Goal: Book appointment/travel/reservation

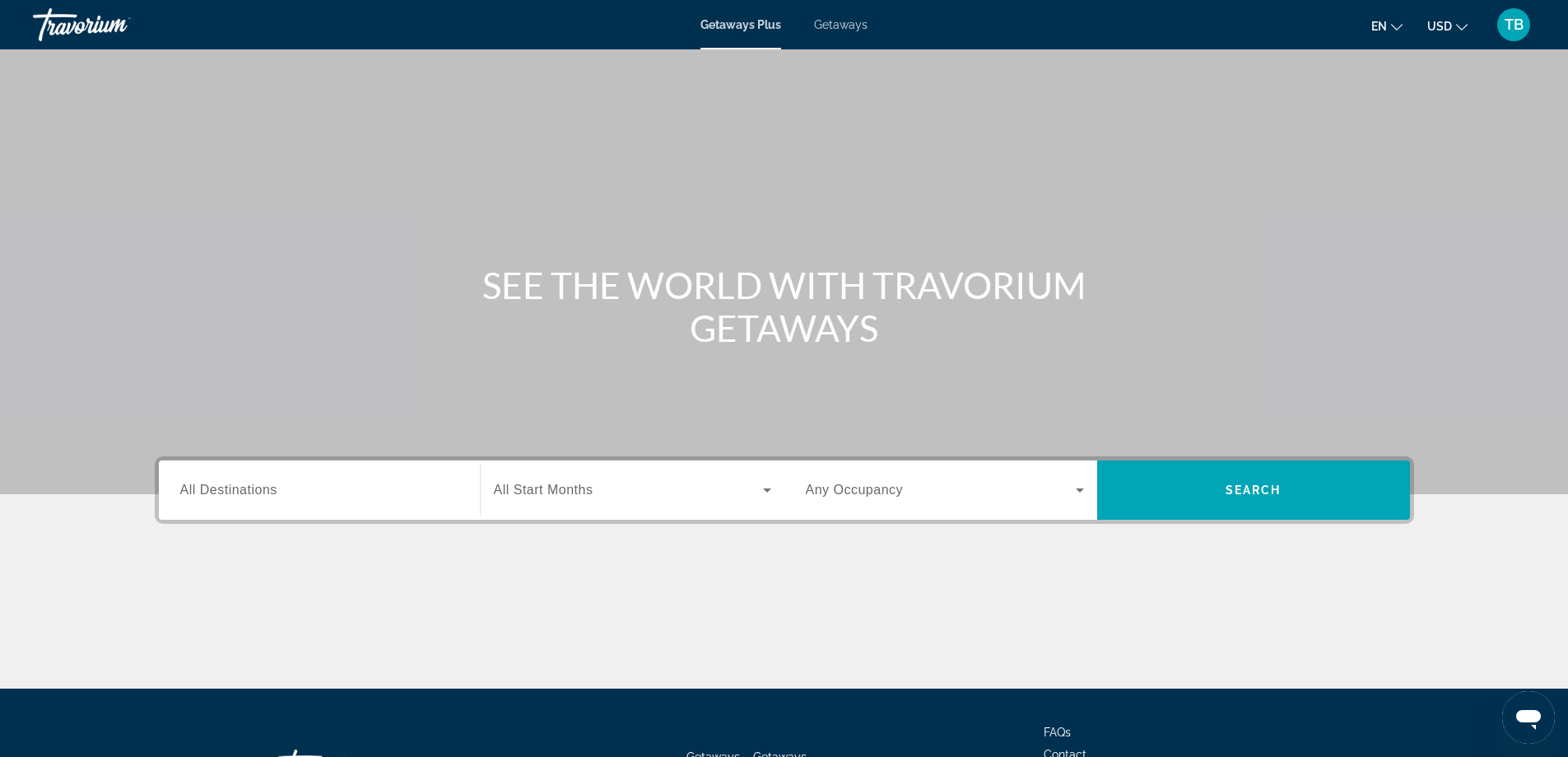
click at [274, 487] on span "All Destinations" at bounding box center [228, 489] width 97 height 14
click at [274, 487] on input "Destination All Destinations" at bounding box center [319, 490] width 278 height 20
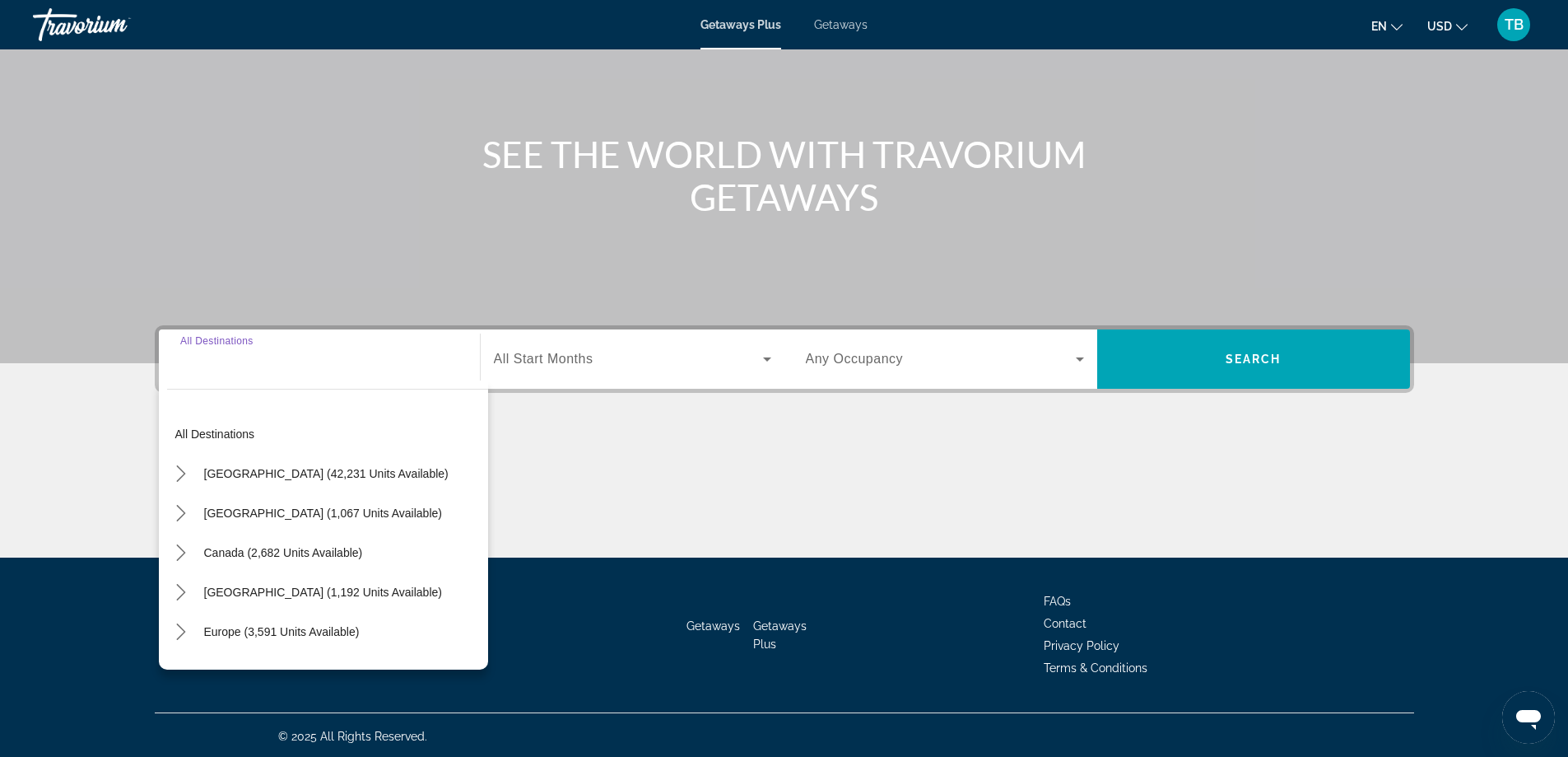
scroll to position [133, 0]
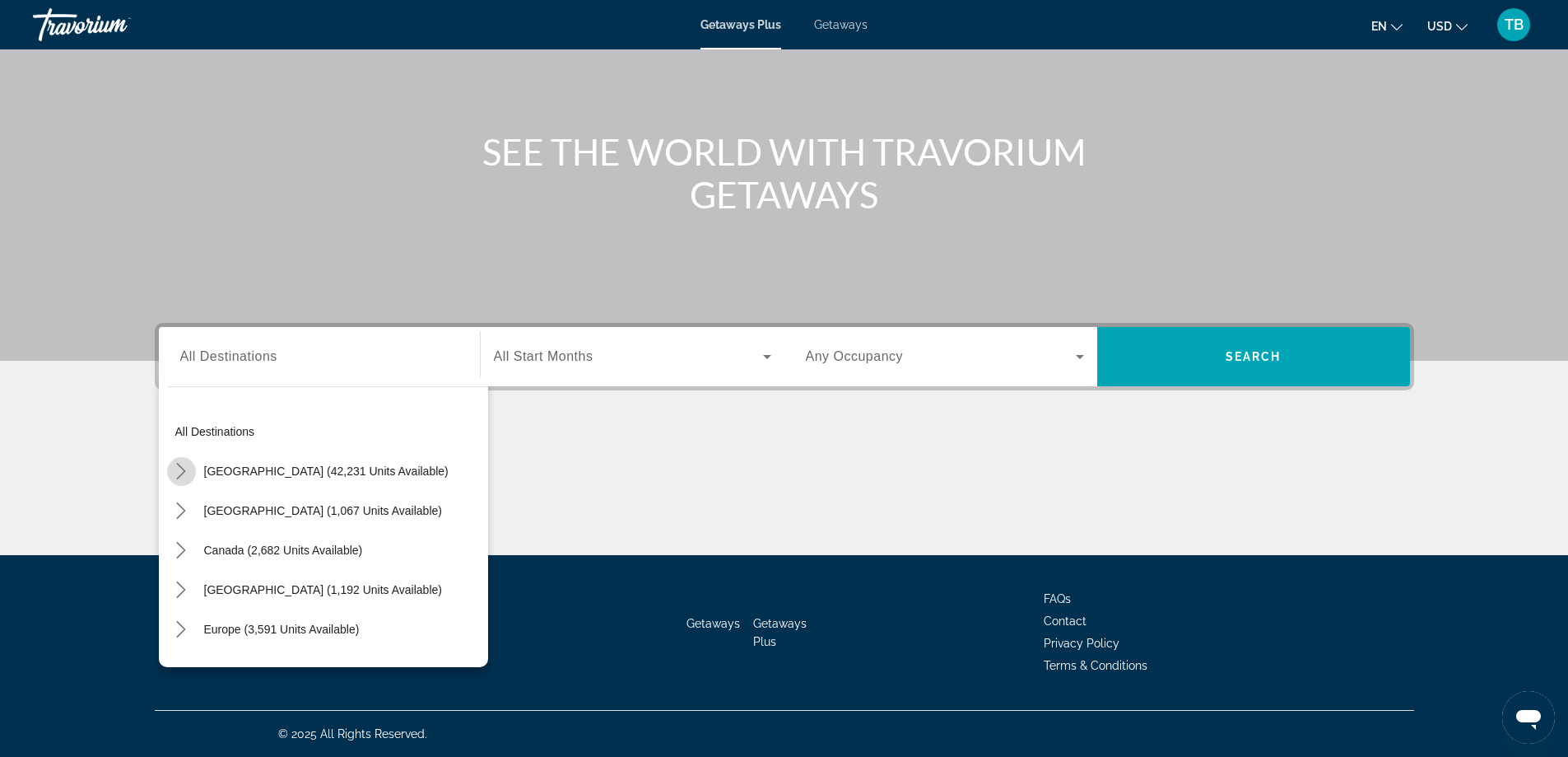
click at [177, 461] on mat-icon "Toggle United States (42,231 units available) submenu" at bounding box center [181, 471] width 29 height 29
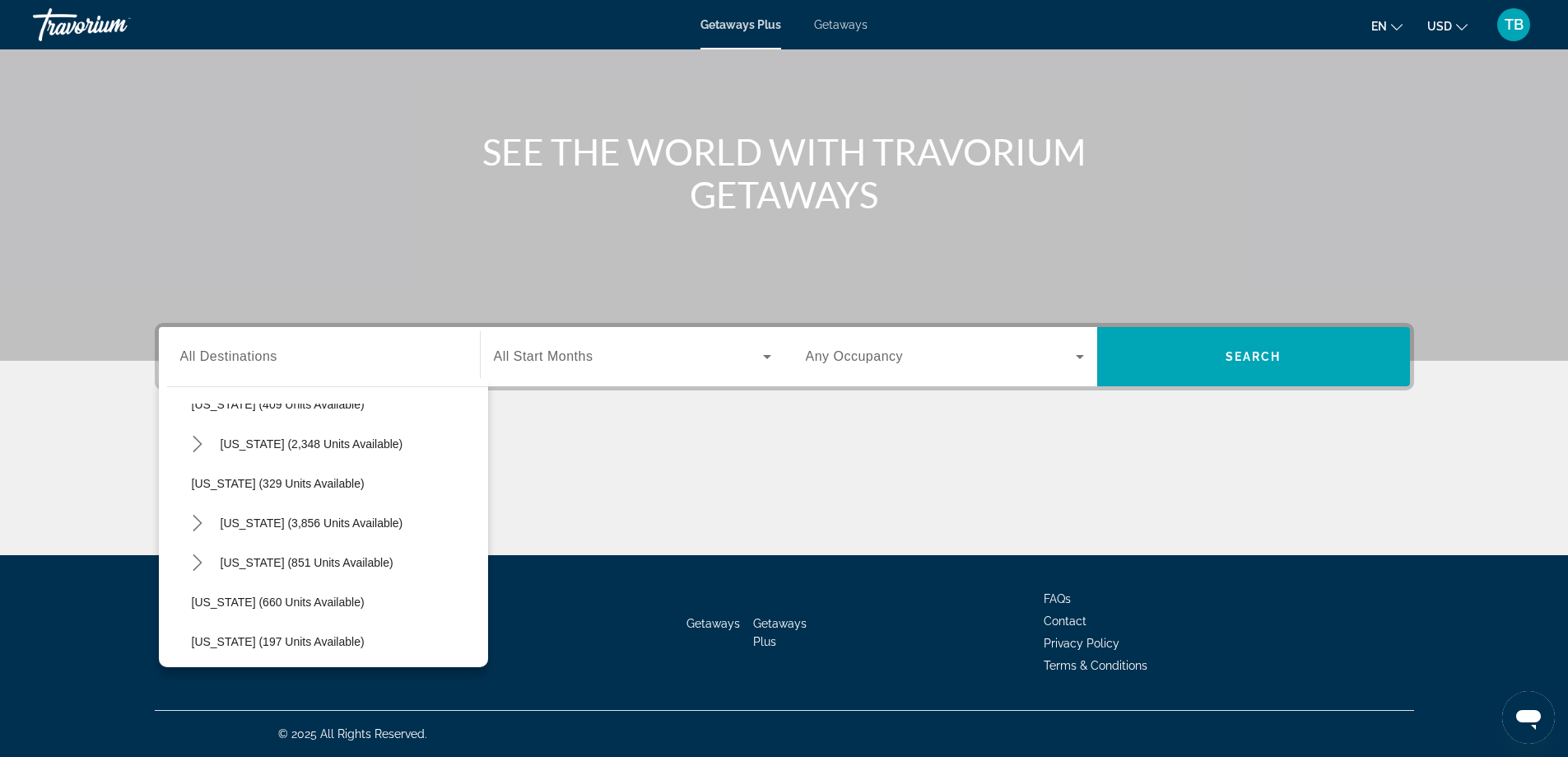
scroll to position [871, 0]
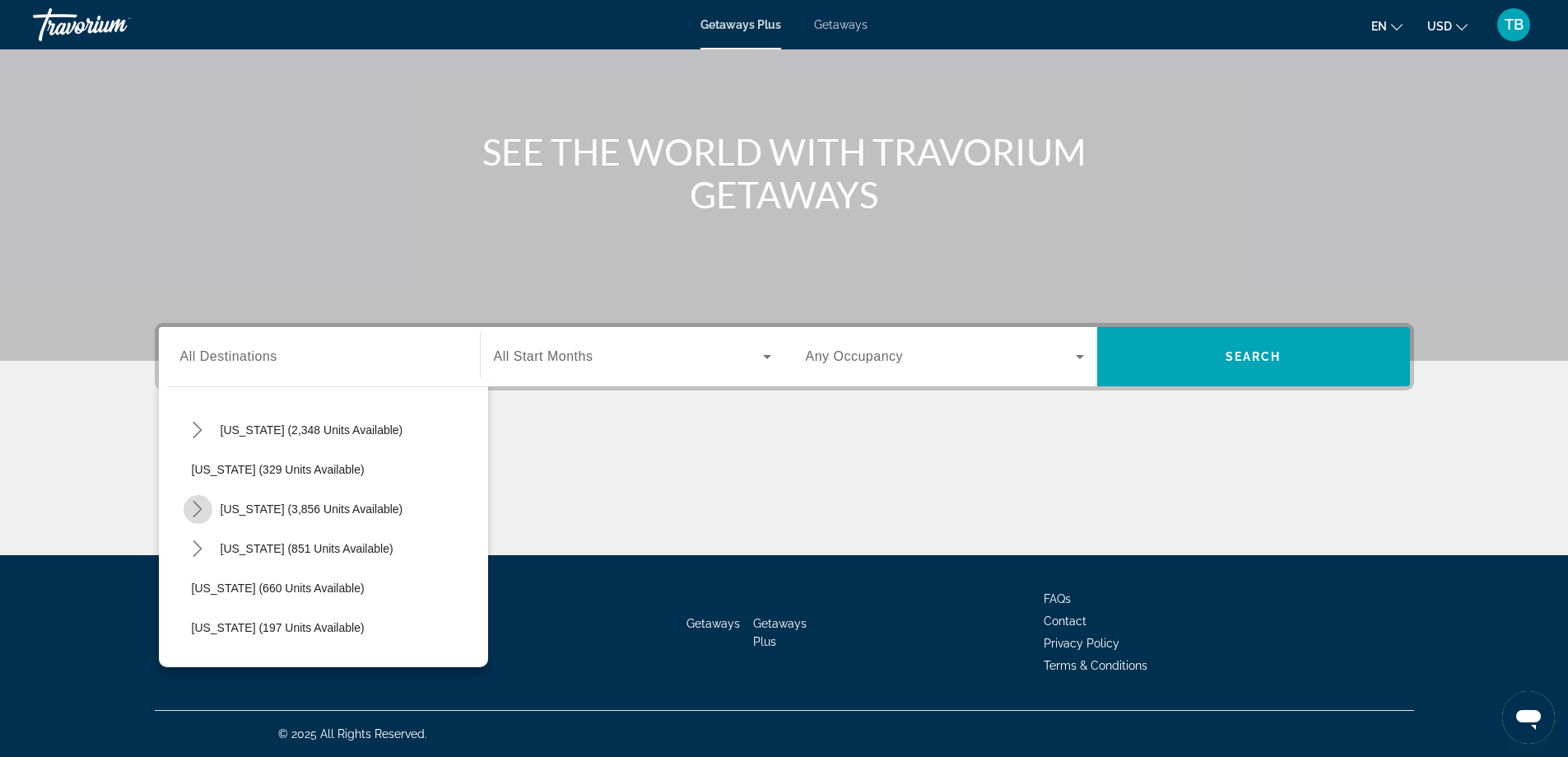
click at [189, 498] on mat-icon "Toggle Nevada (3,856 units available) submenu" at bounding box center [198, 509] width 29 height 29
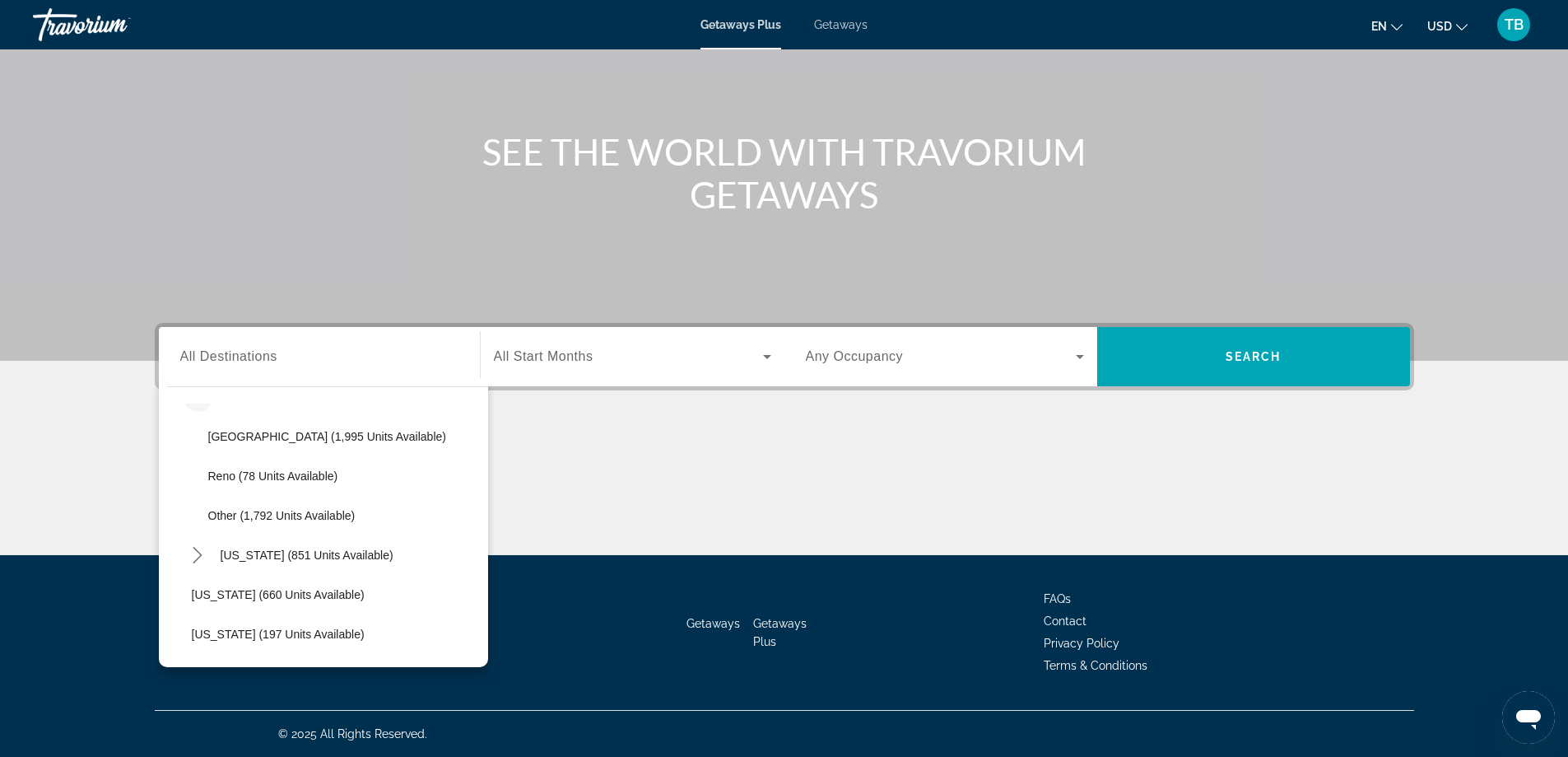
scroll to position [954, 0]
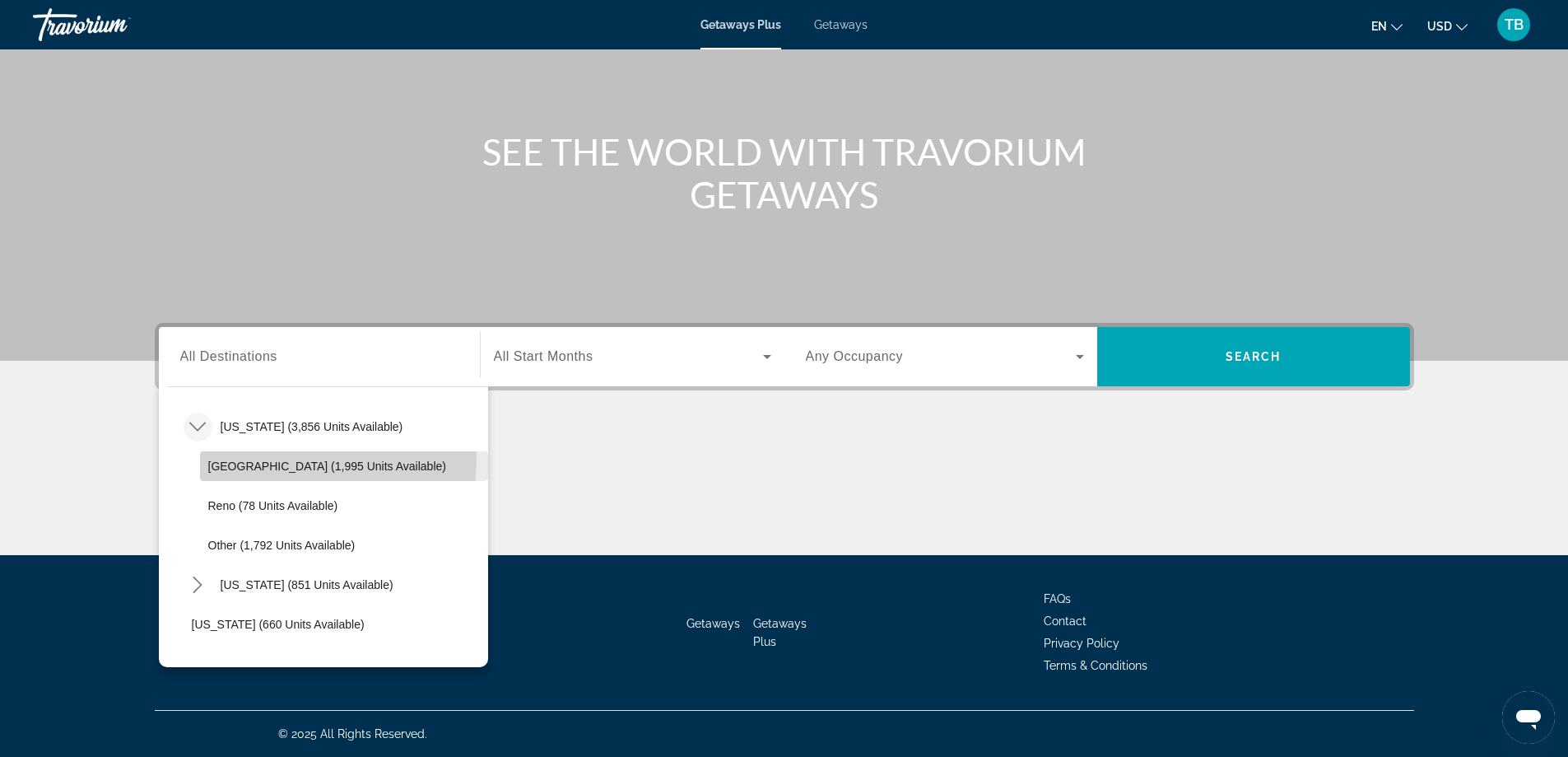
click at [229, 457] on span "Select destination: Las Vegas (1,995 units available)" at bounding box center [344, 465] width 288 height 39
type input "**********"
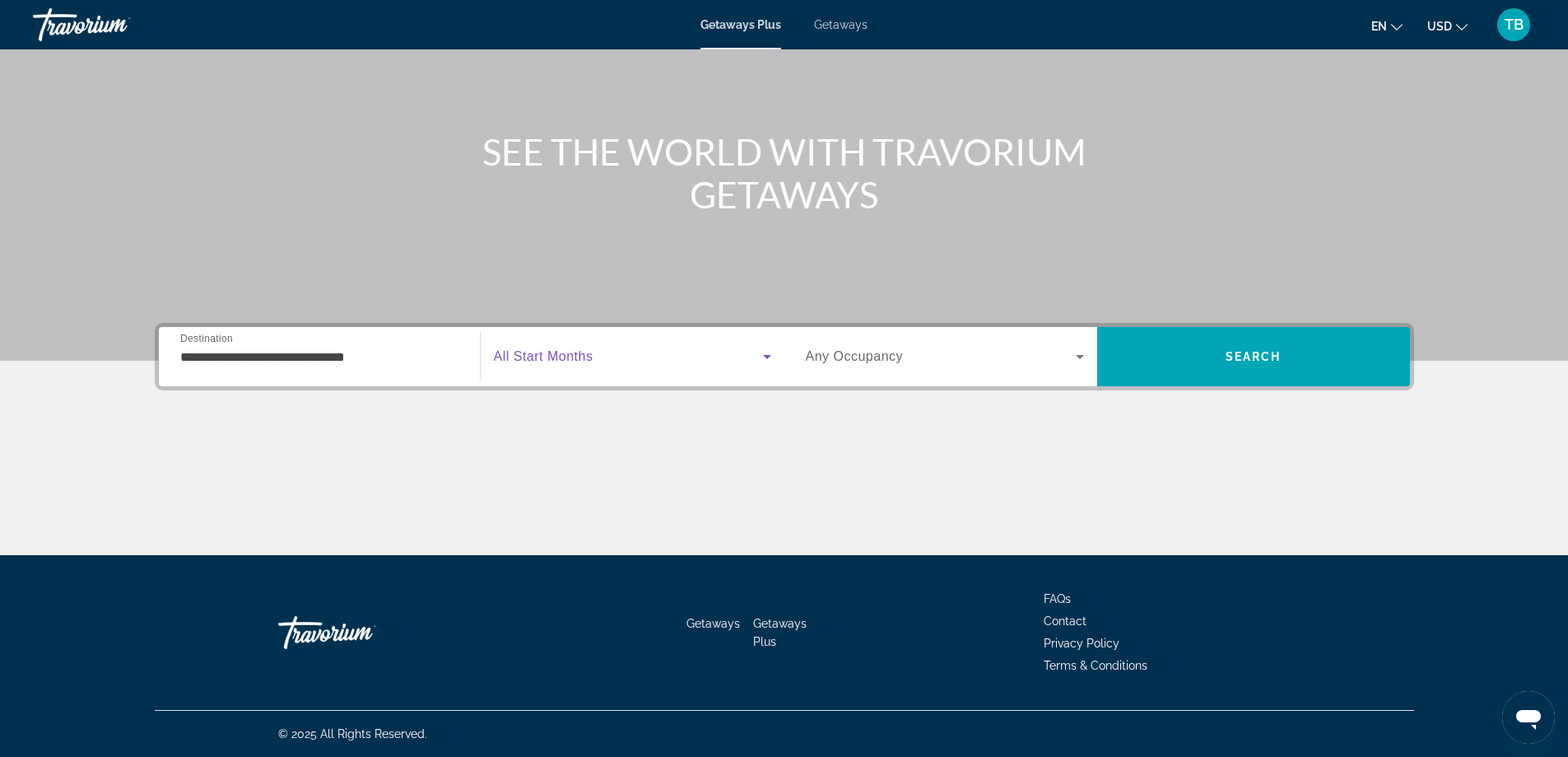
click at [761, 351] on icon "Search widget" at bounding box center [766, 356] width 20 height 20
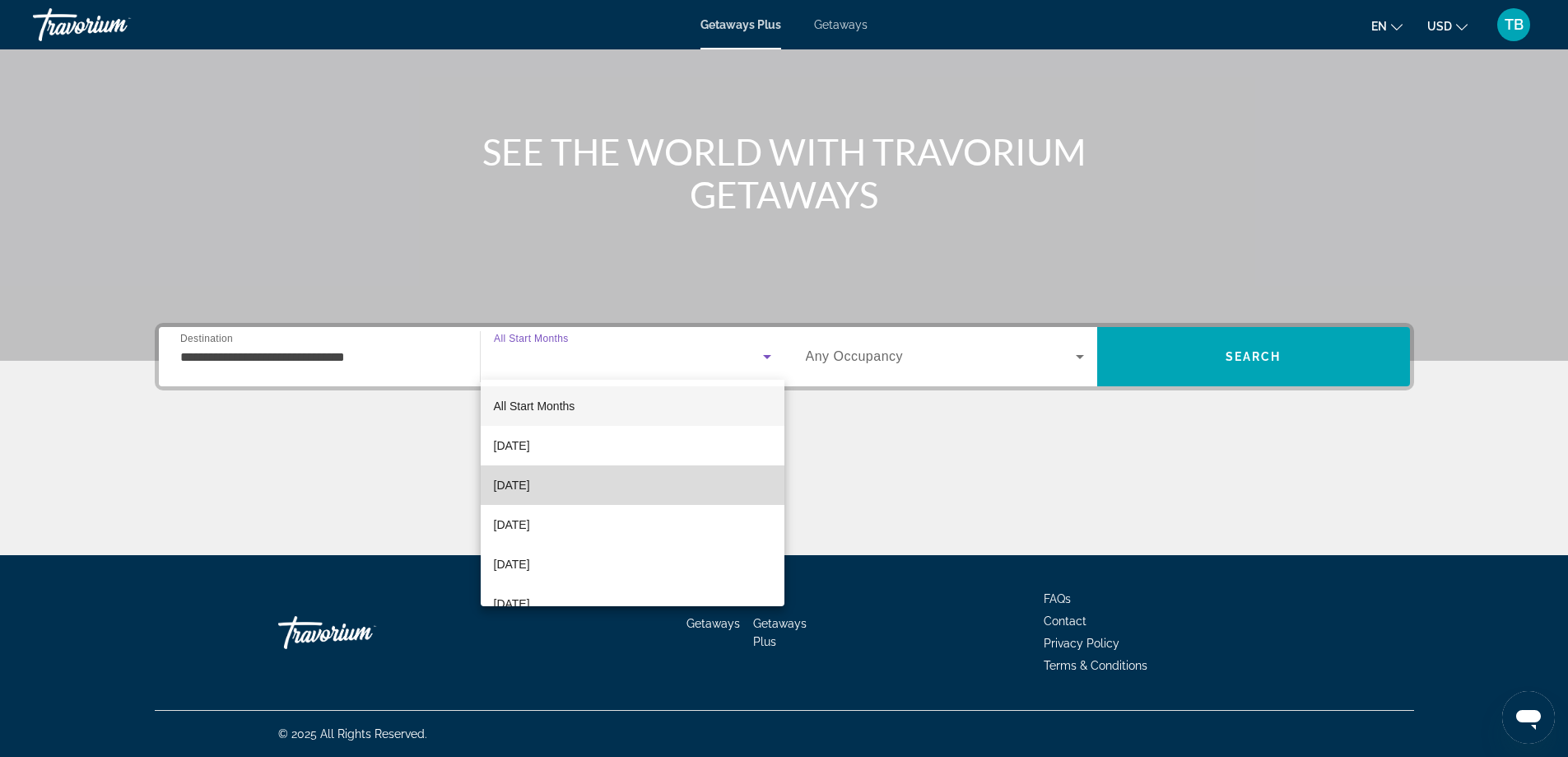
click at [662, 476] on mat-option "[DATE]" at bounding box center [632, 485] width 304 height 39
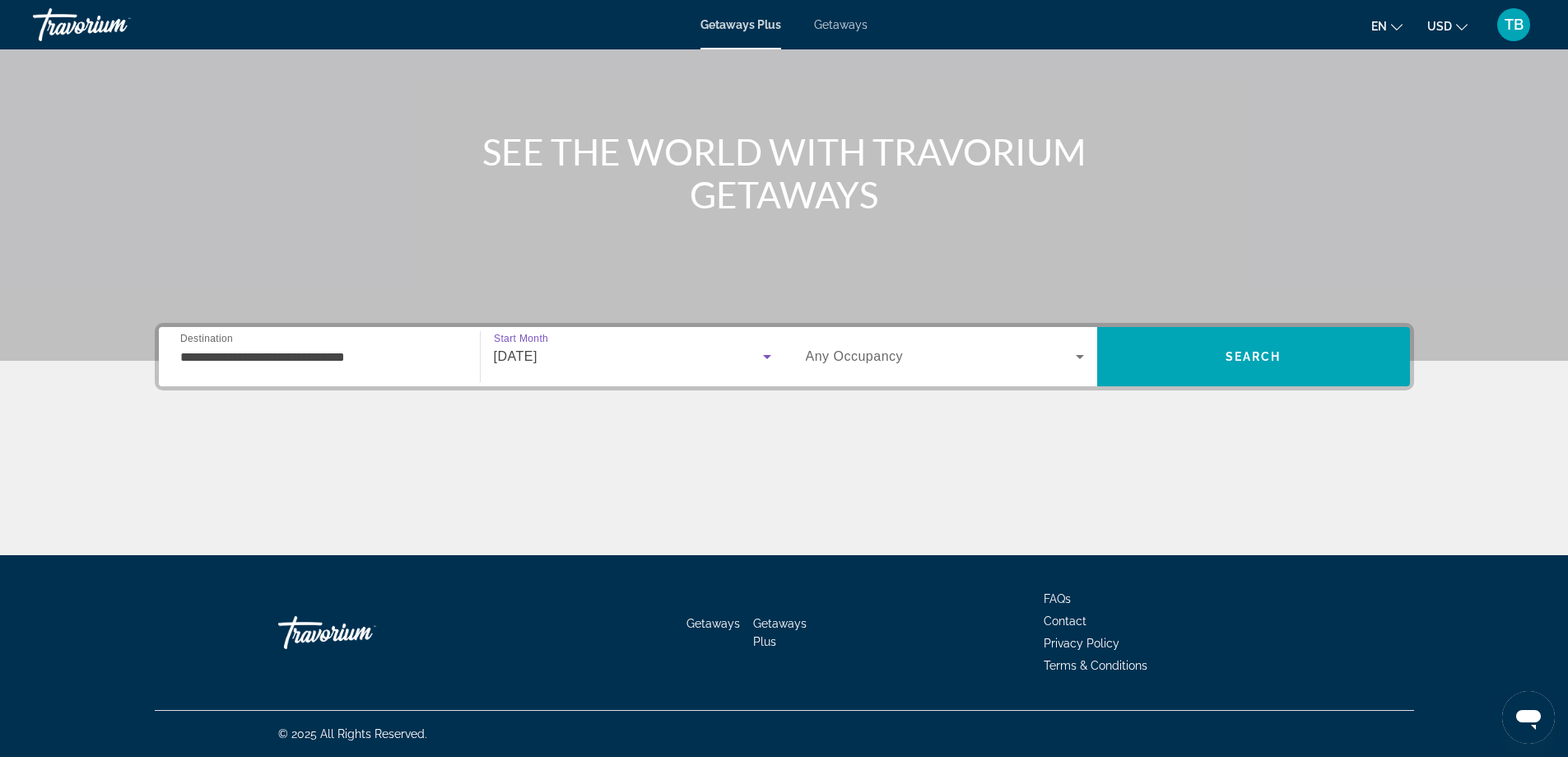
click at [1073, 349] on icon "Search widget" at bounding box center [1080, 356] width 20 height 20
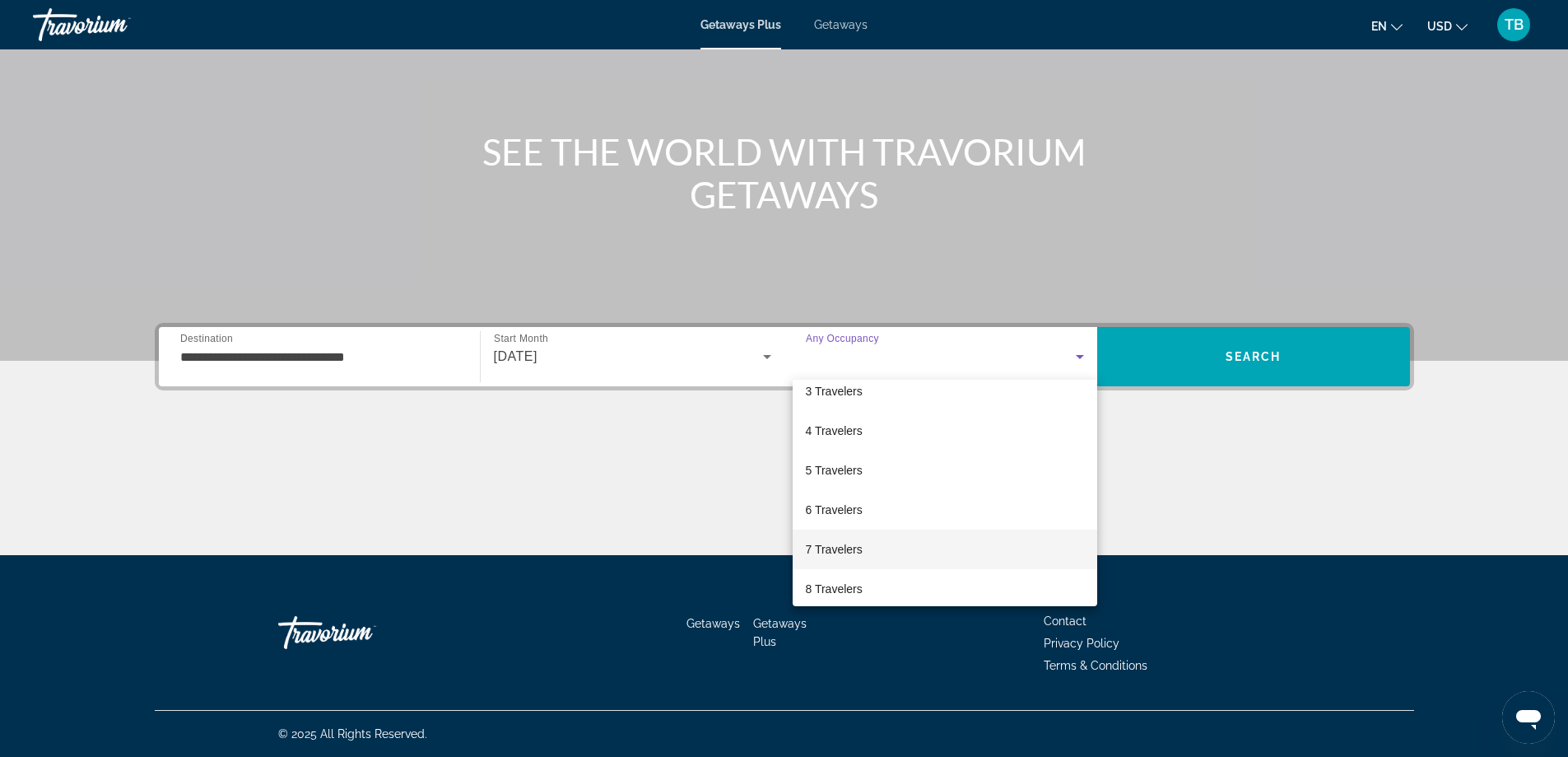
scroll to position [0, 0]
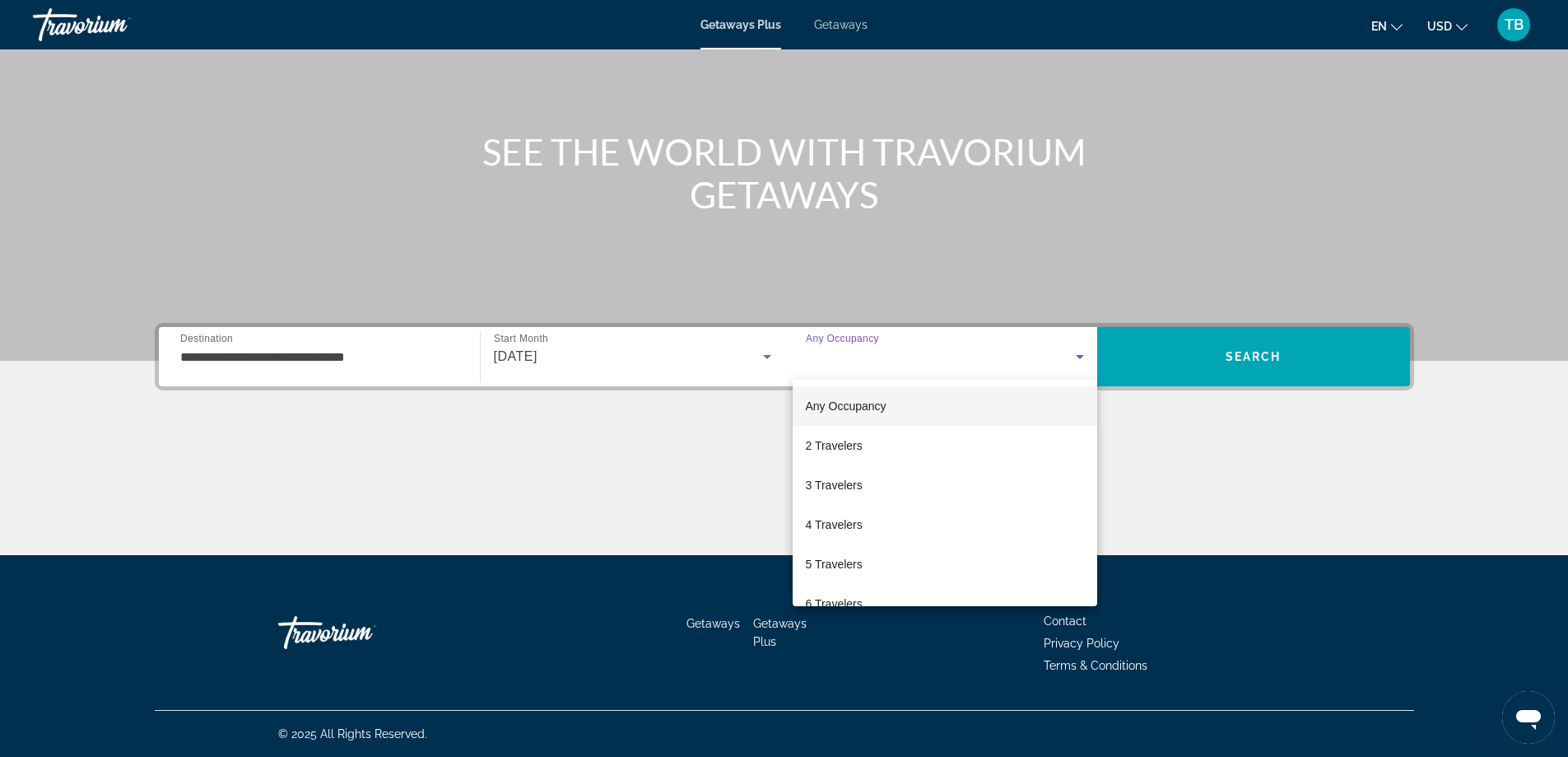
click at [1186, 461] on div at bounding box center [784, 378] width 1568 height 757
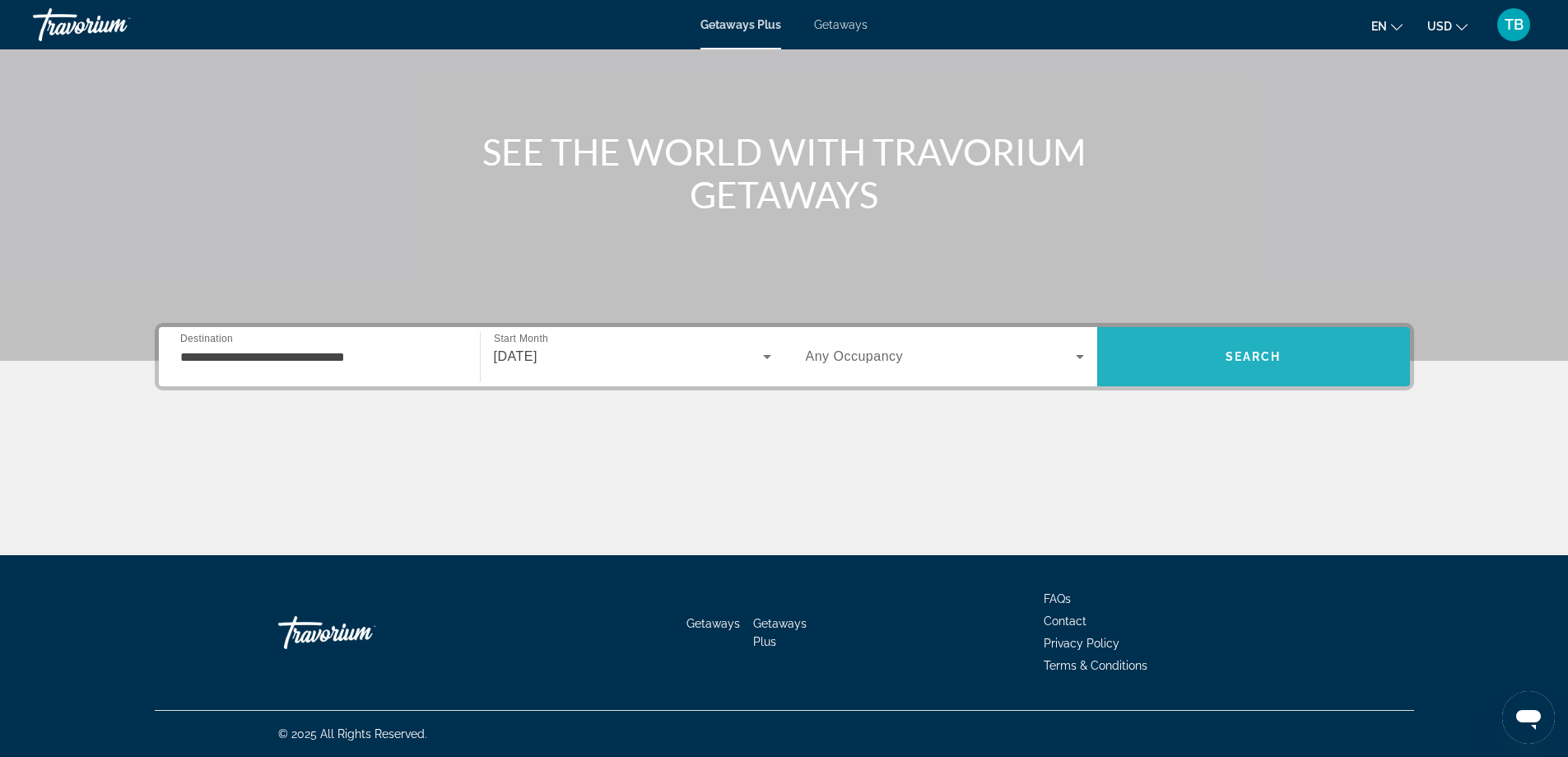
click at [1241, 349] on span "Search" at bounding box center [1253, 356] width 313 height 39
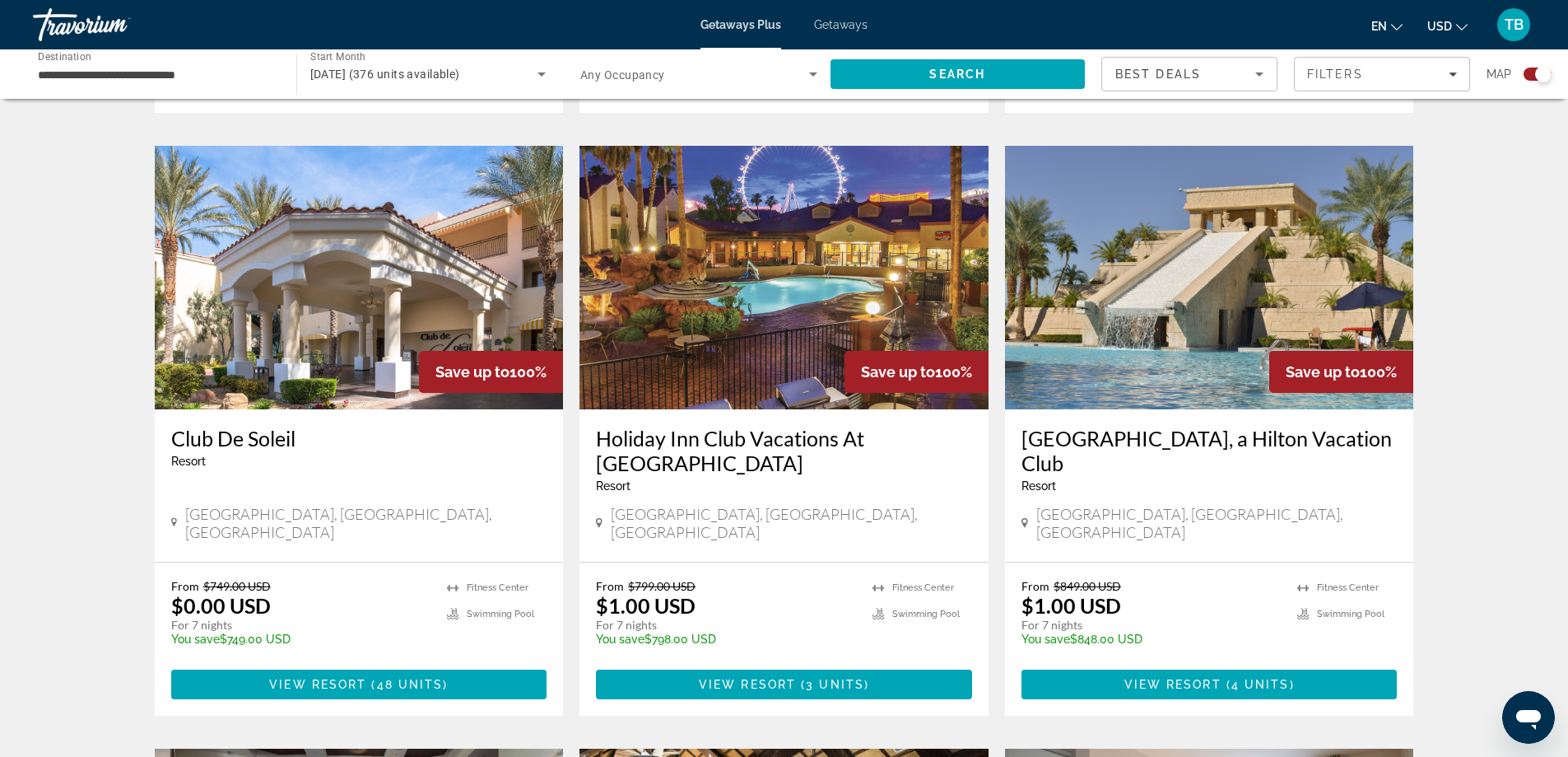
scroll to position [1152, 0]
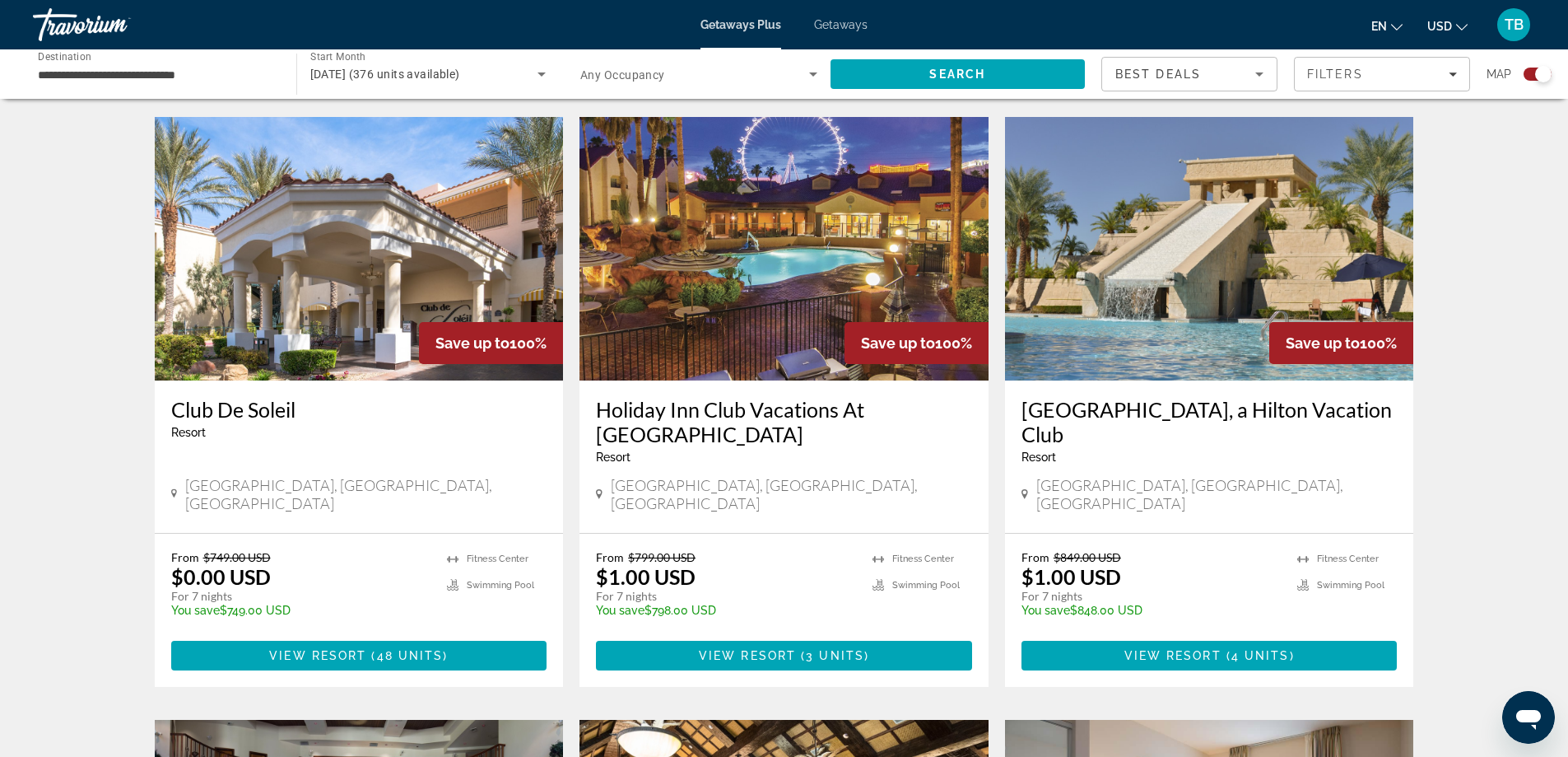
click at [1187, 228] on img "Main content" at bounding box center [1209, 248] width 409 height 264
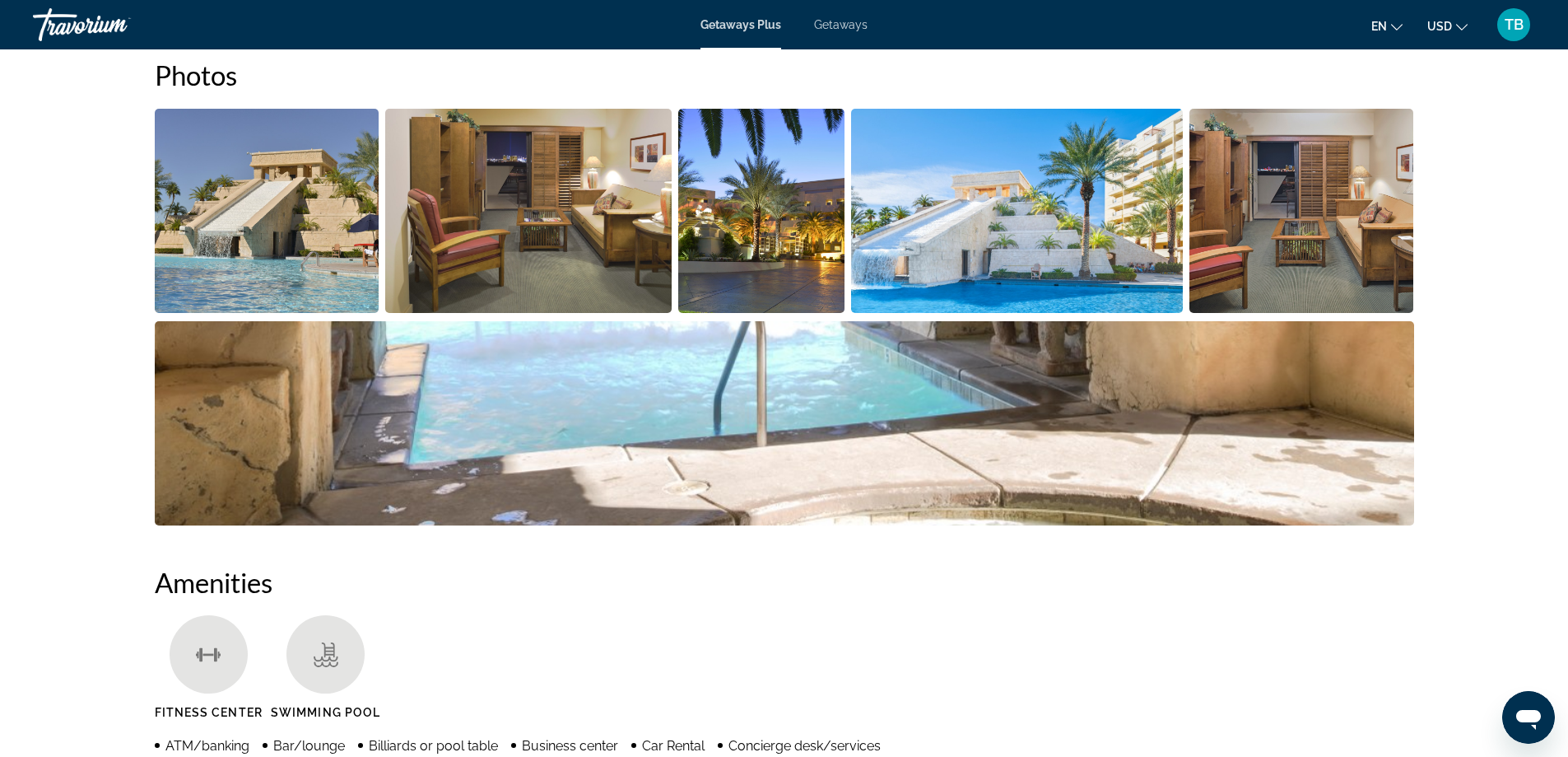
scroll to position [267, 0]
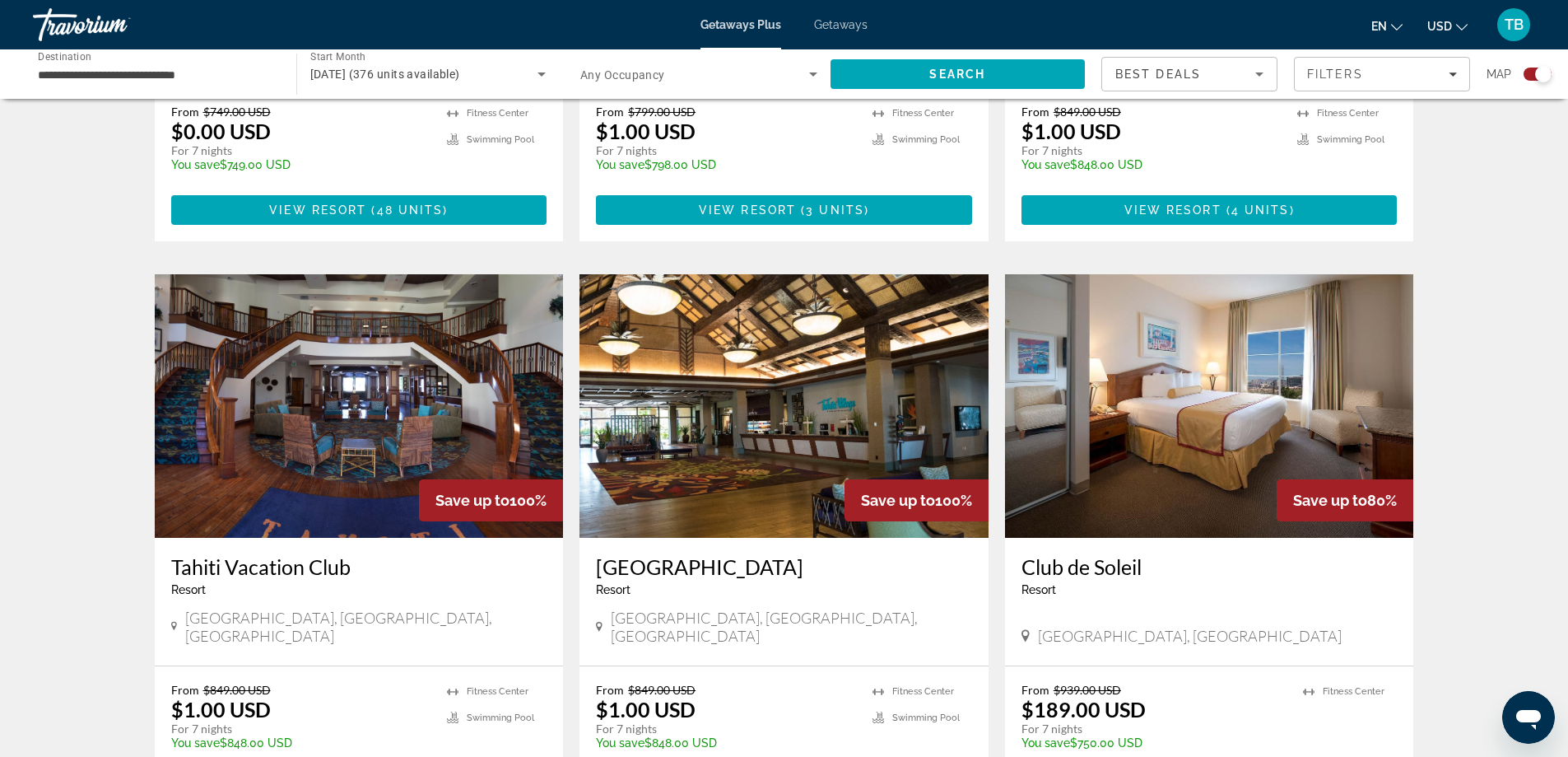
scroll to position [1646, 0]
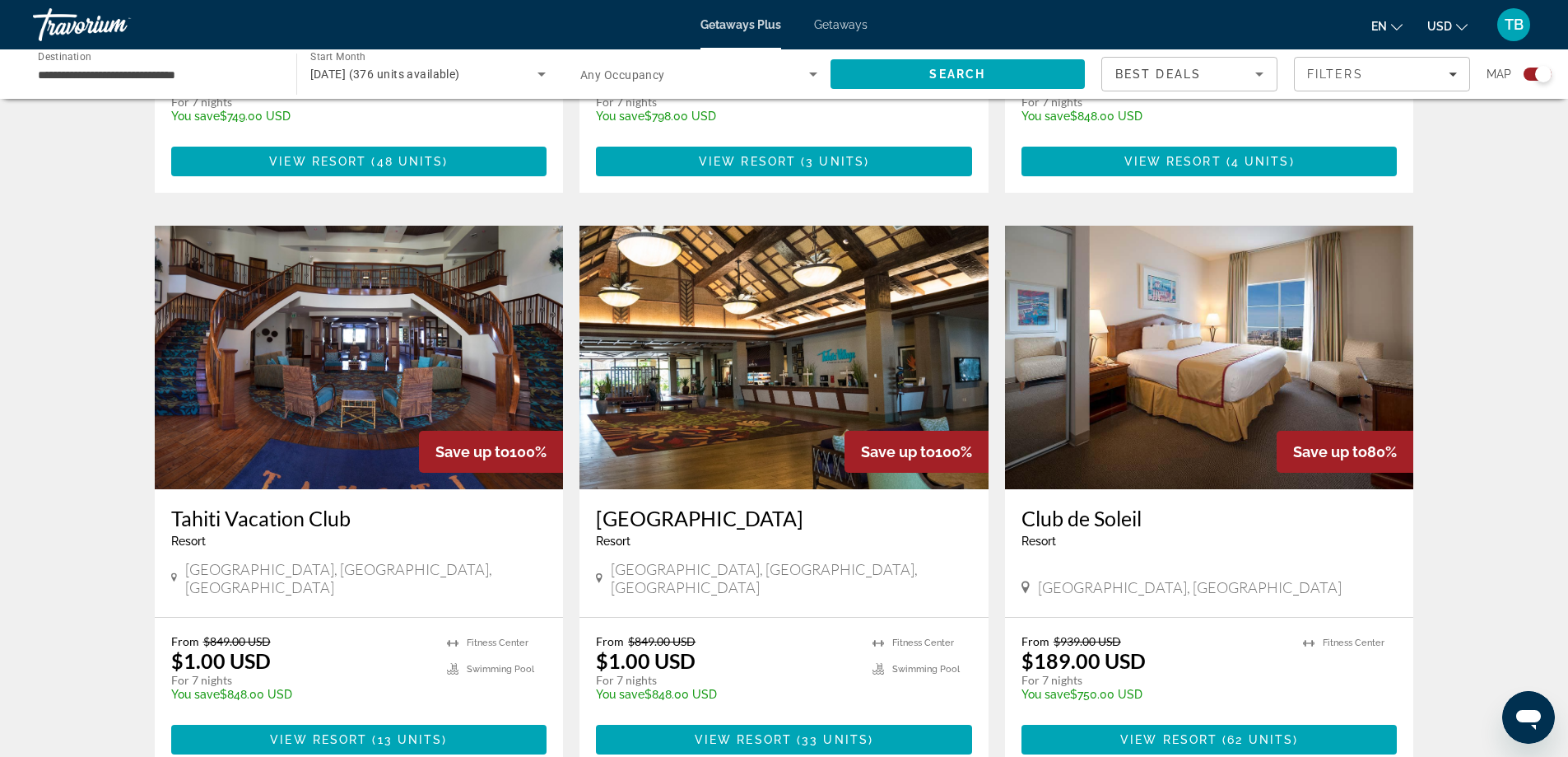
click at [348, 306] on img "Main content" at bounding box center [359, 357] width 409 height 264
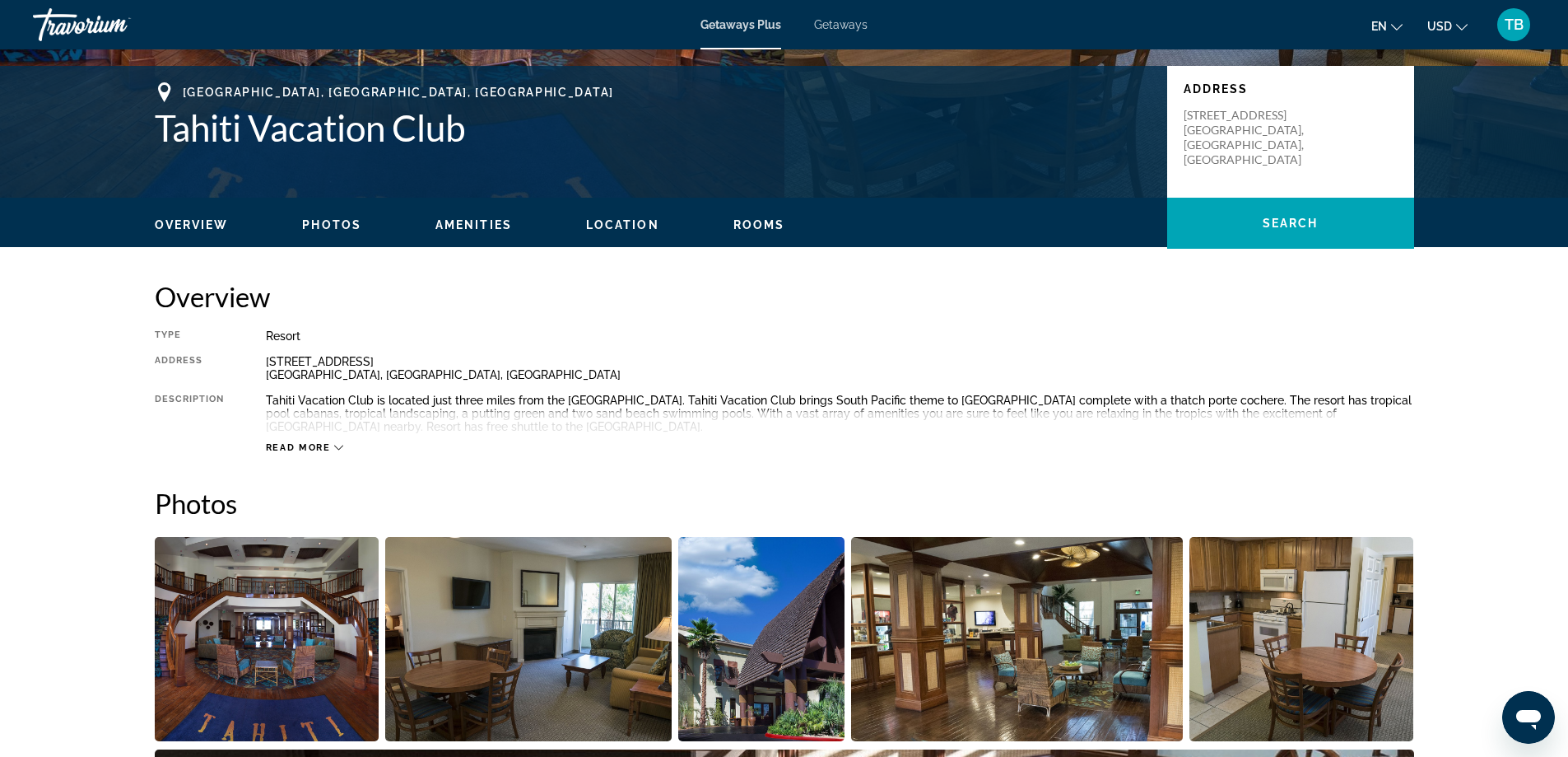
scroll to position [412, 0]
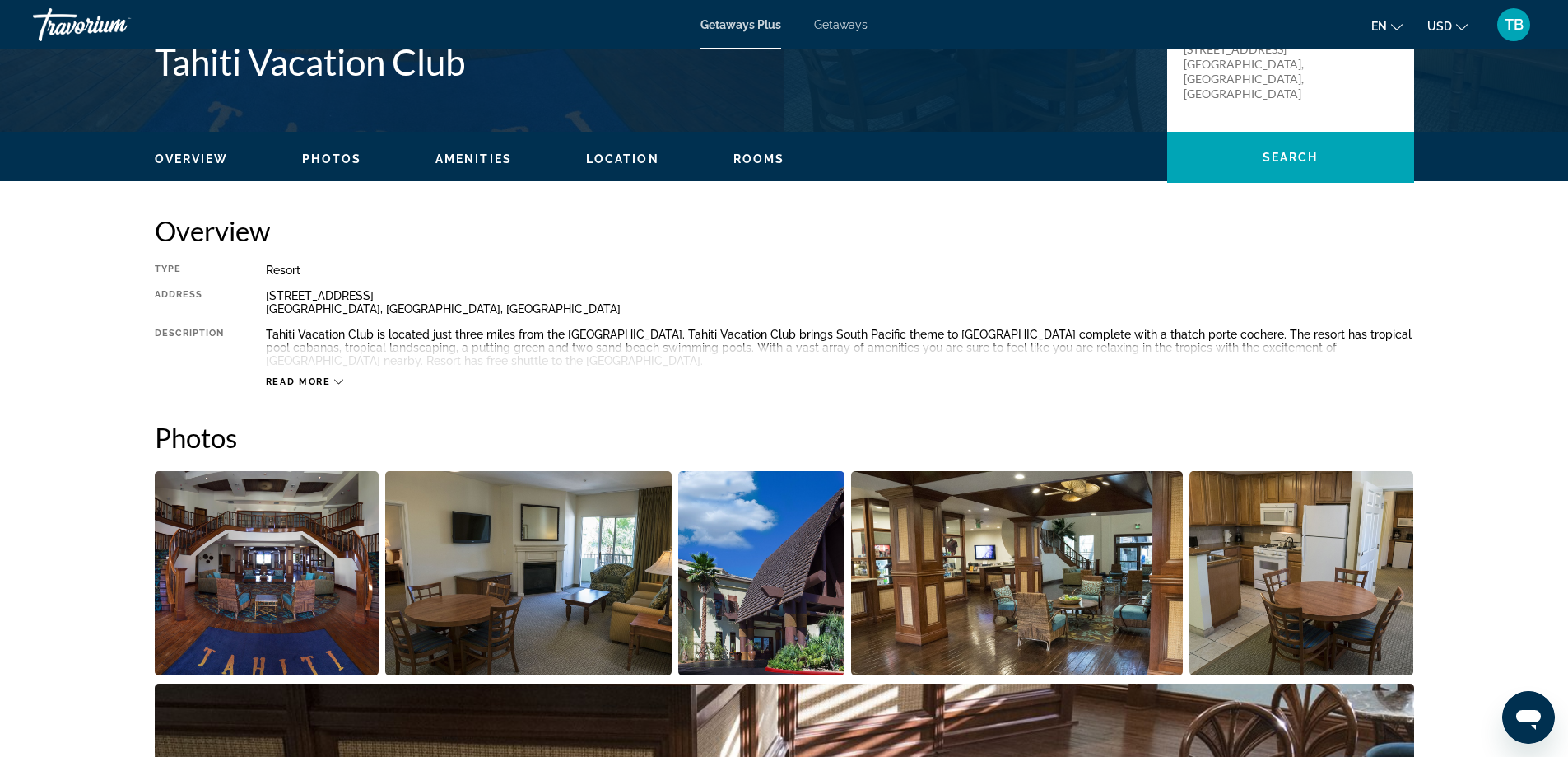
click at [302, 378] on span "Read more" at bounding box center [298, 381] width 65 height 11
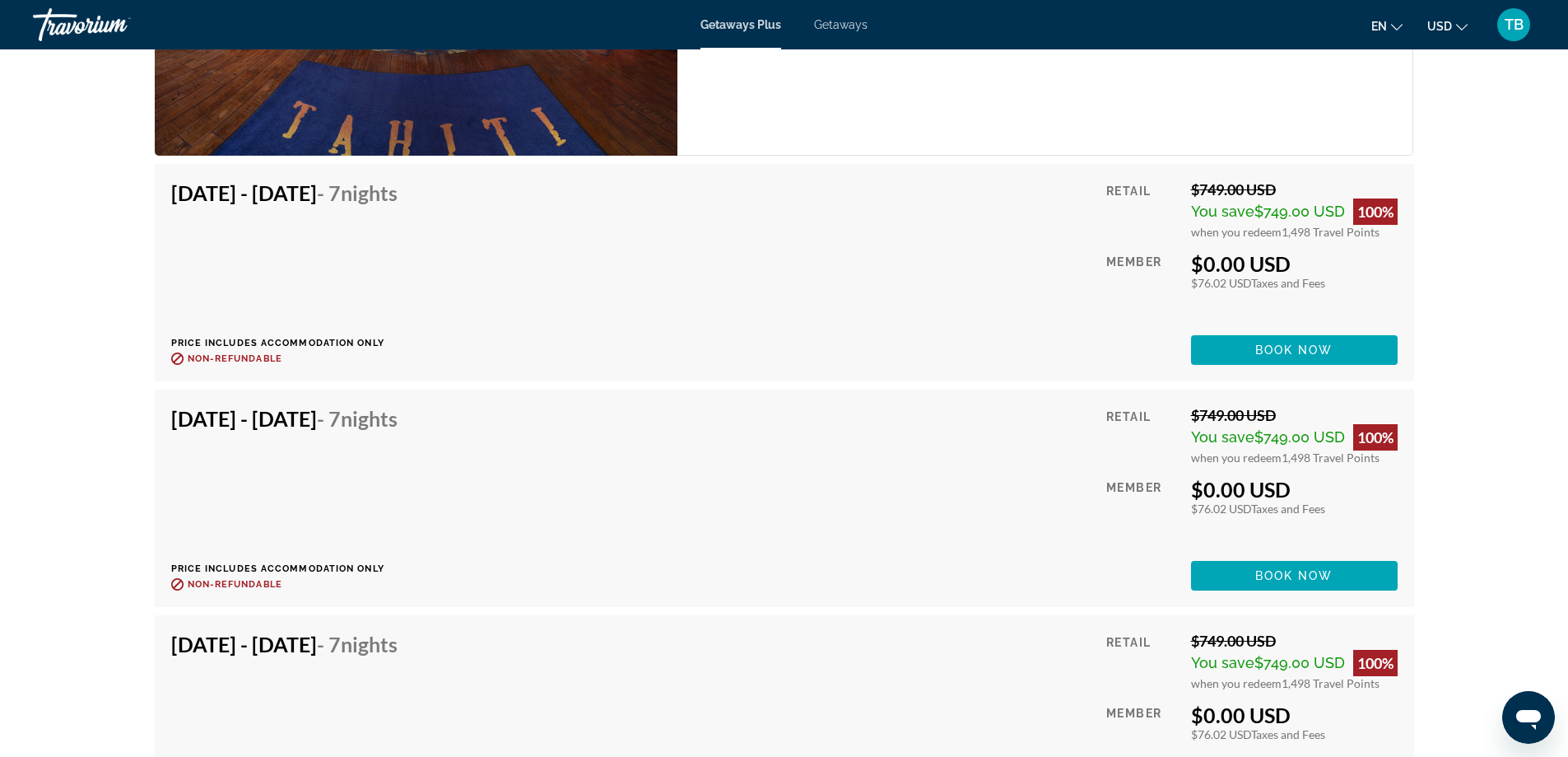
scroll to position [3375, 0]
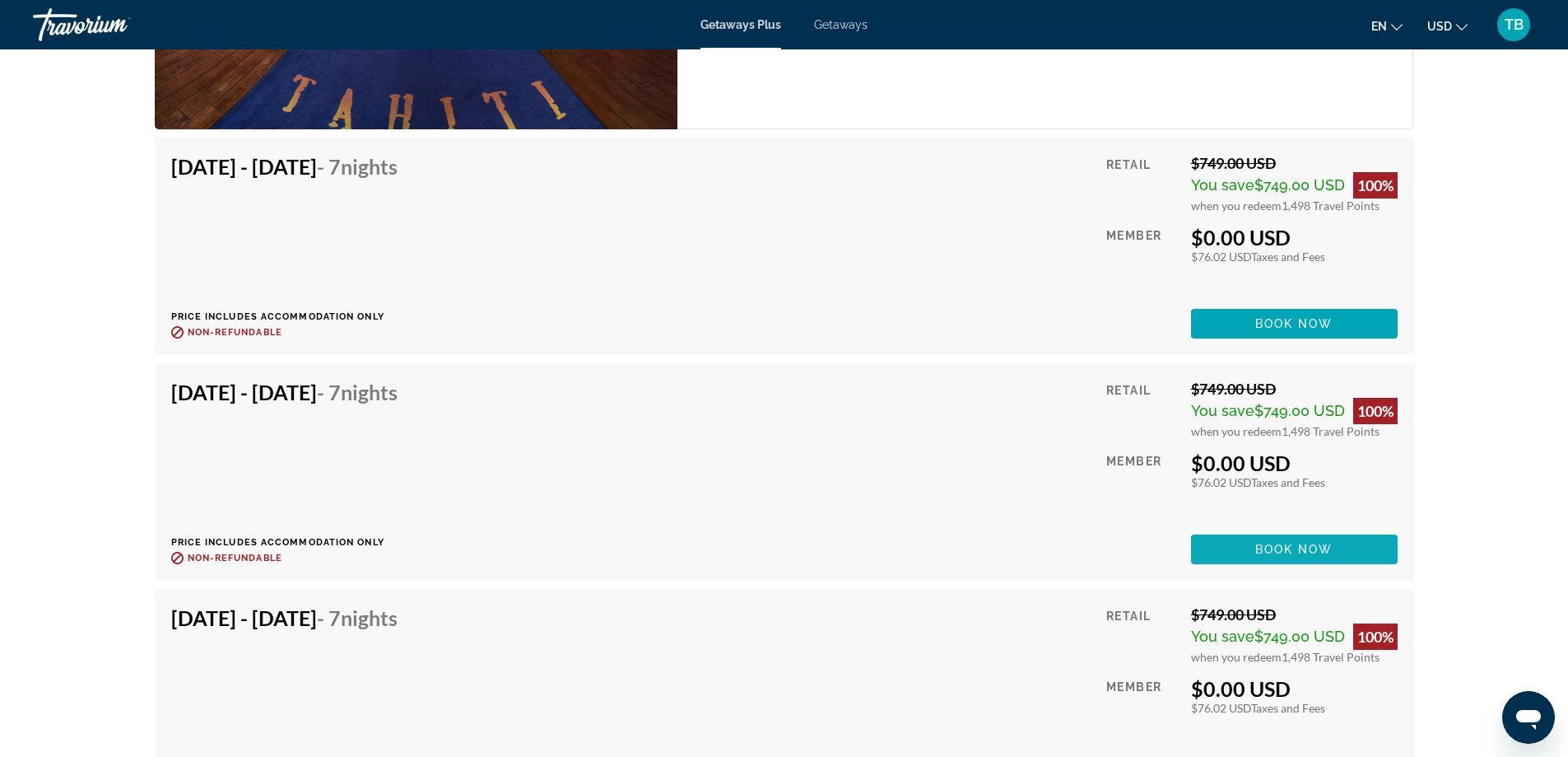
click at [1293, 537] on span "Main content" at bounding box center [1294, 549] width 206 height 39
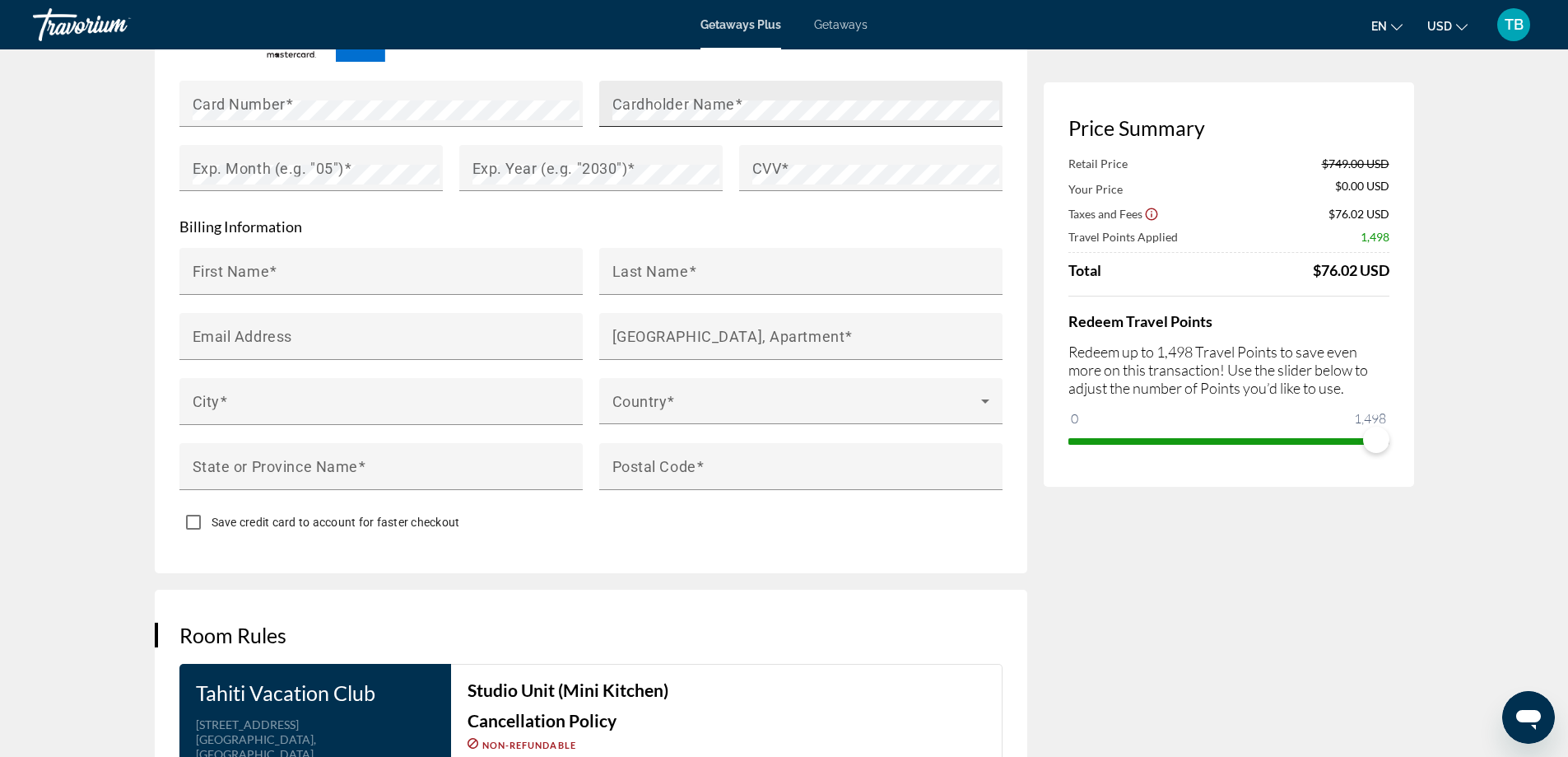
scroll to position [1482, 0]
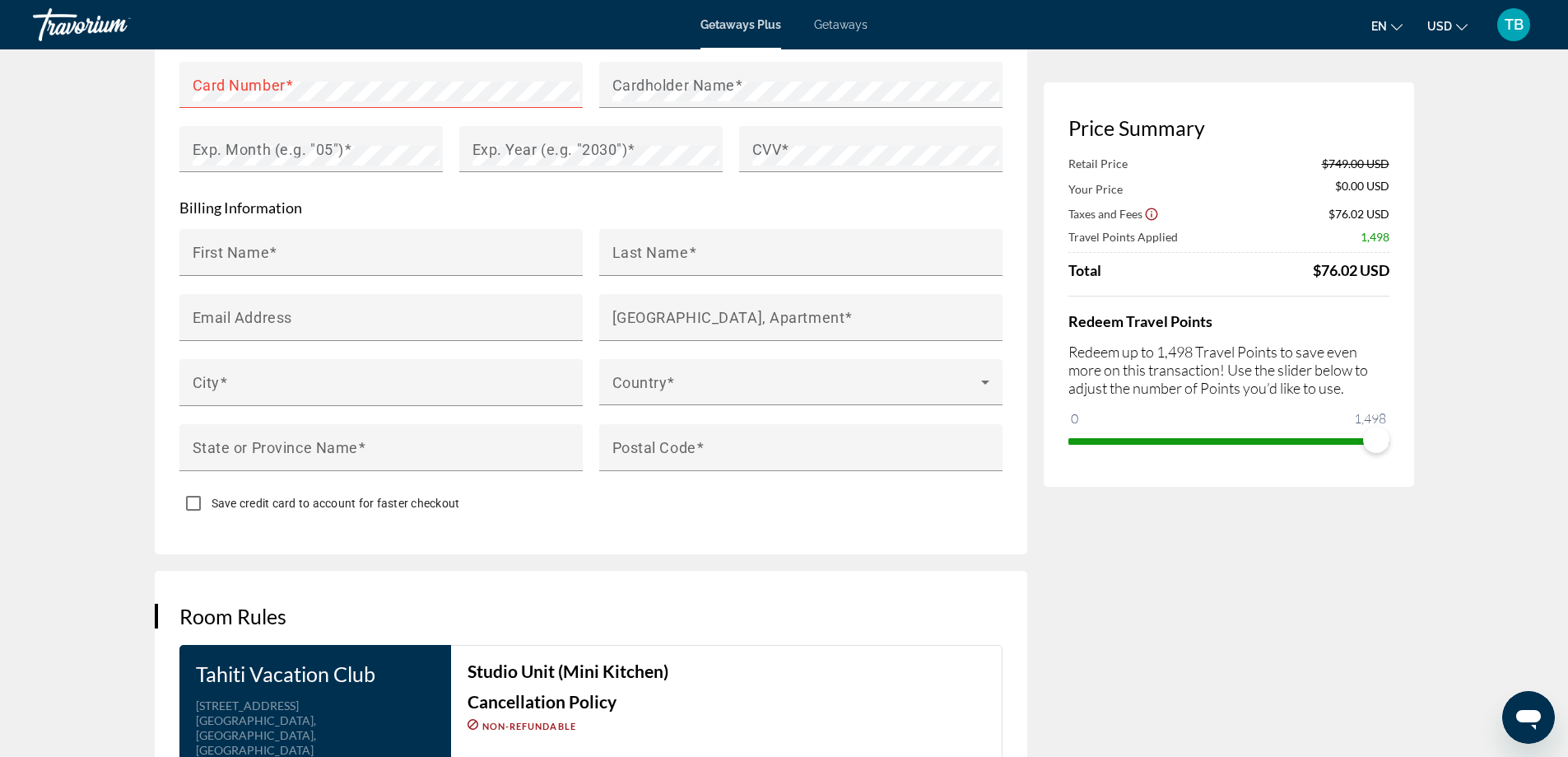
click at [74, 154] on appexchange-booking "**********" at bounding box center [784, 316] width 1568 height 3497
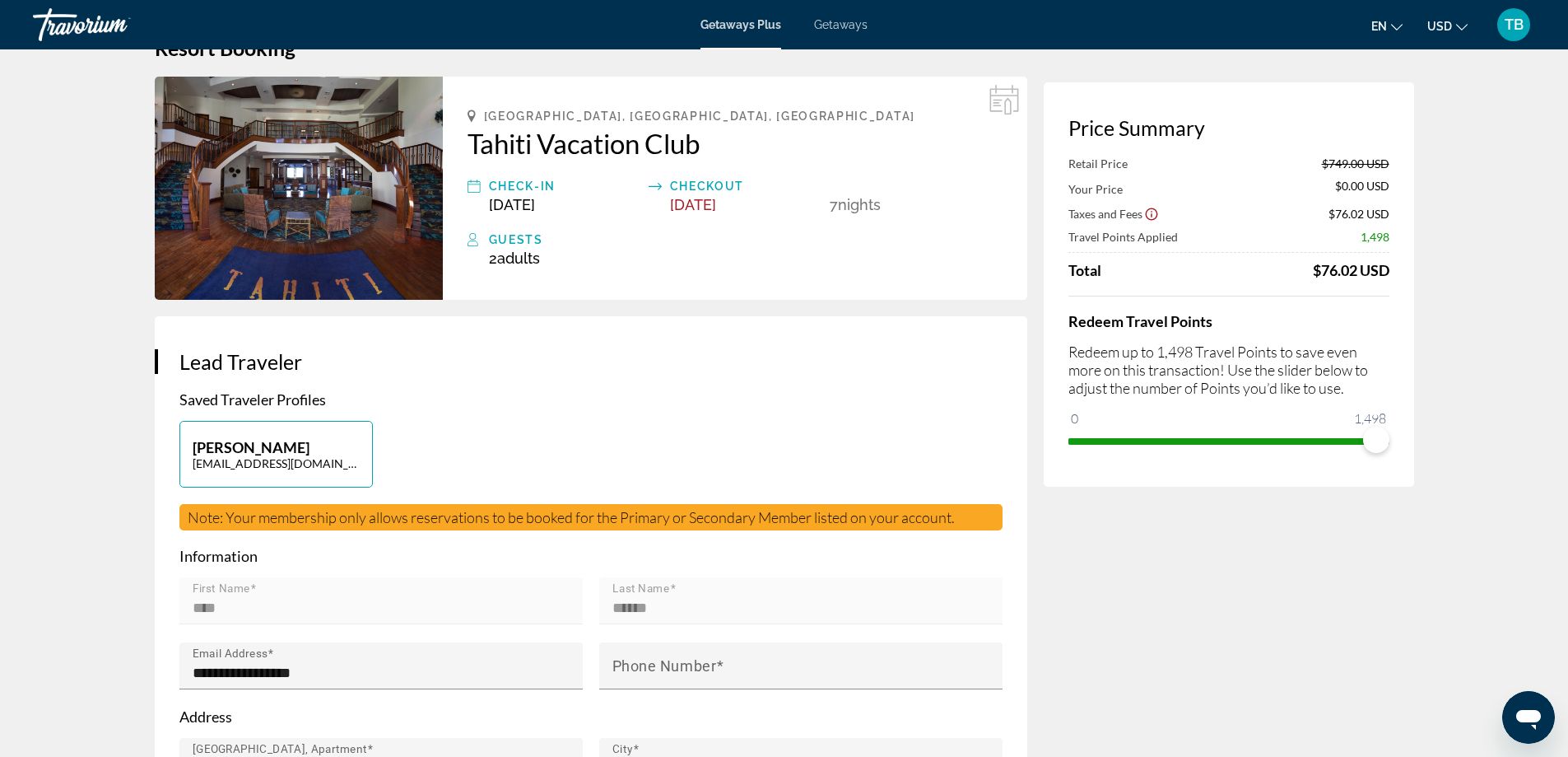
scroll to position [0, 0]
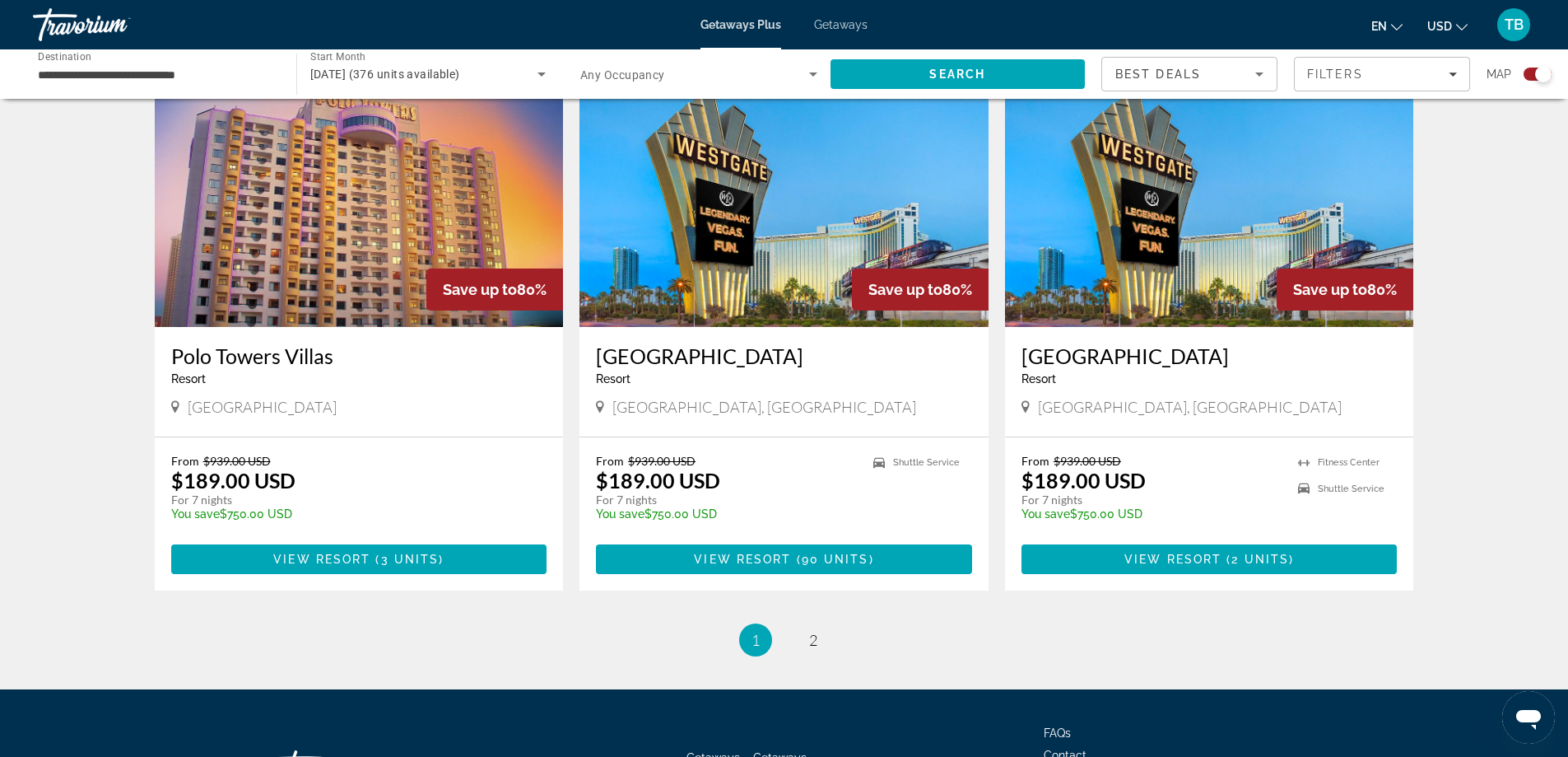
scroll to position [2387, 0]
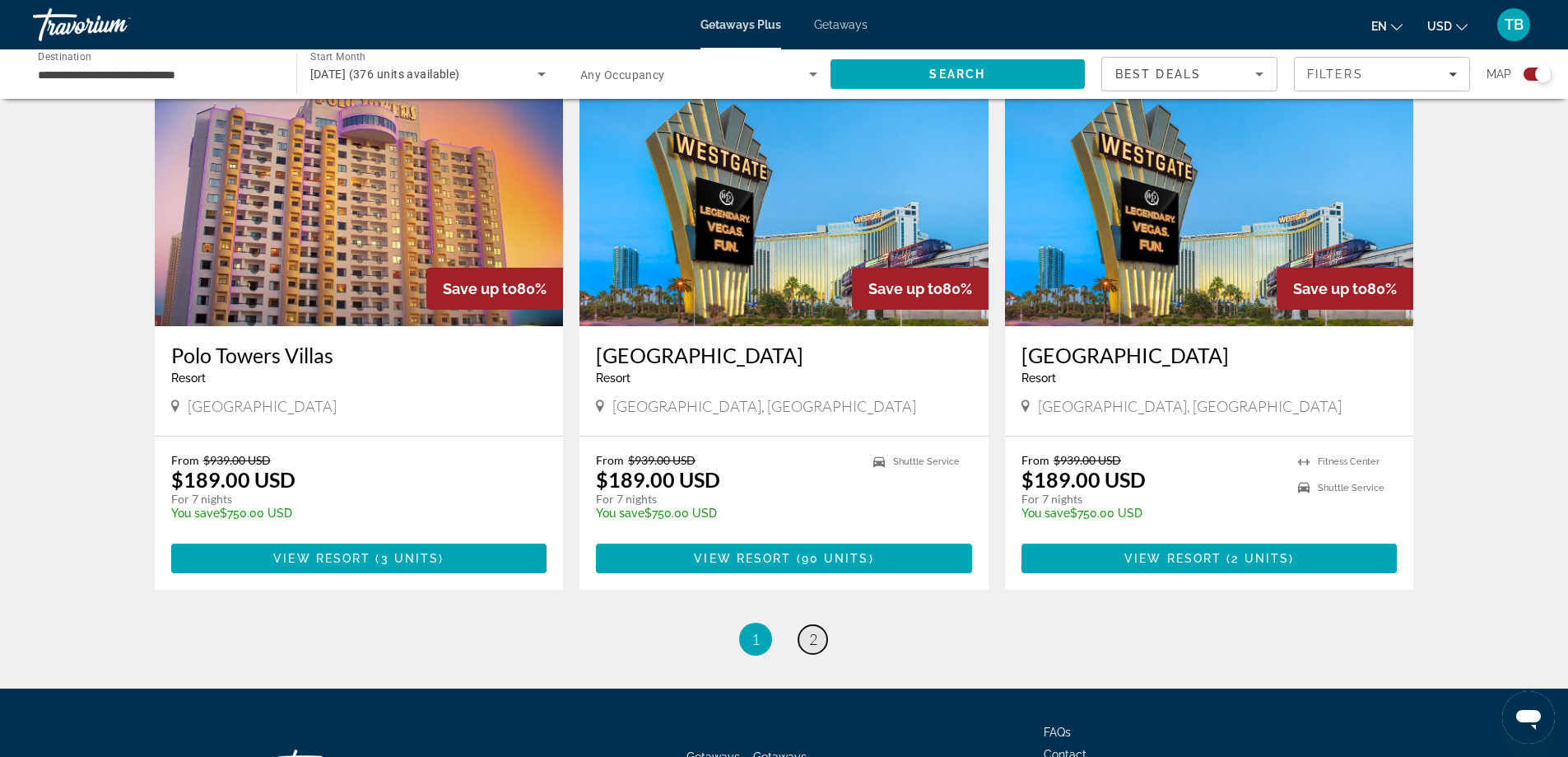
click at [814, 629] on span "2" at bounding box center [813, 638] width 9 height 18
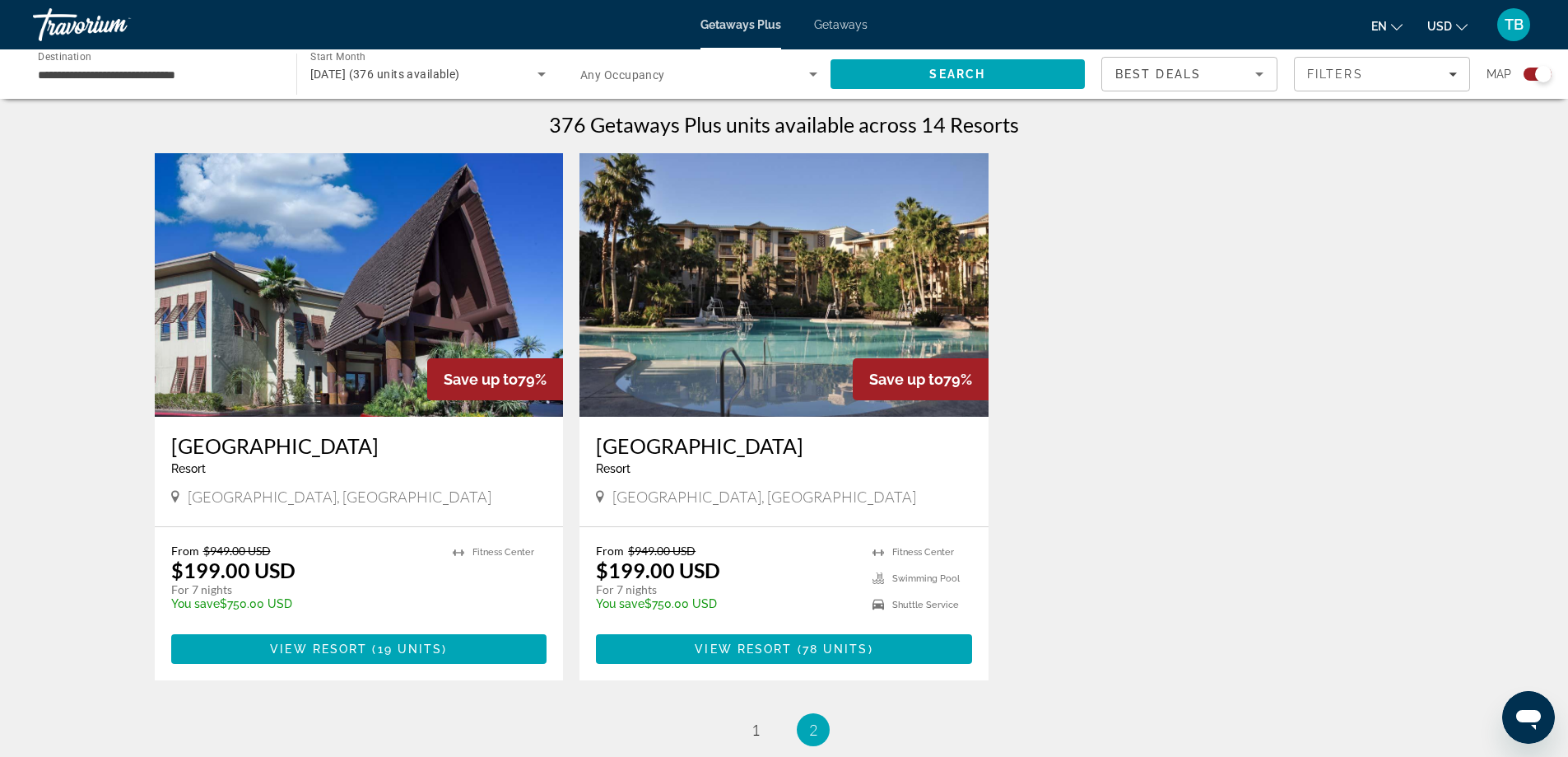
scroll to position [577, 0]
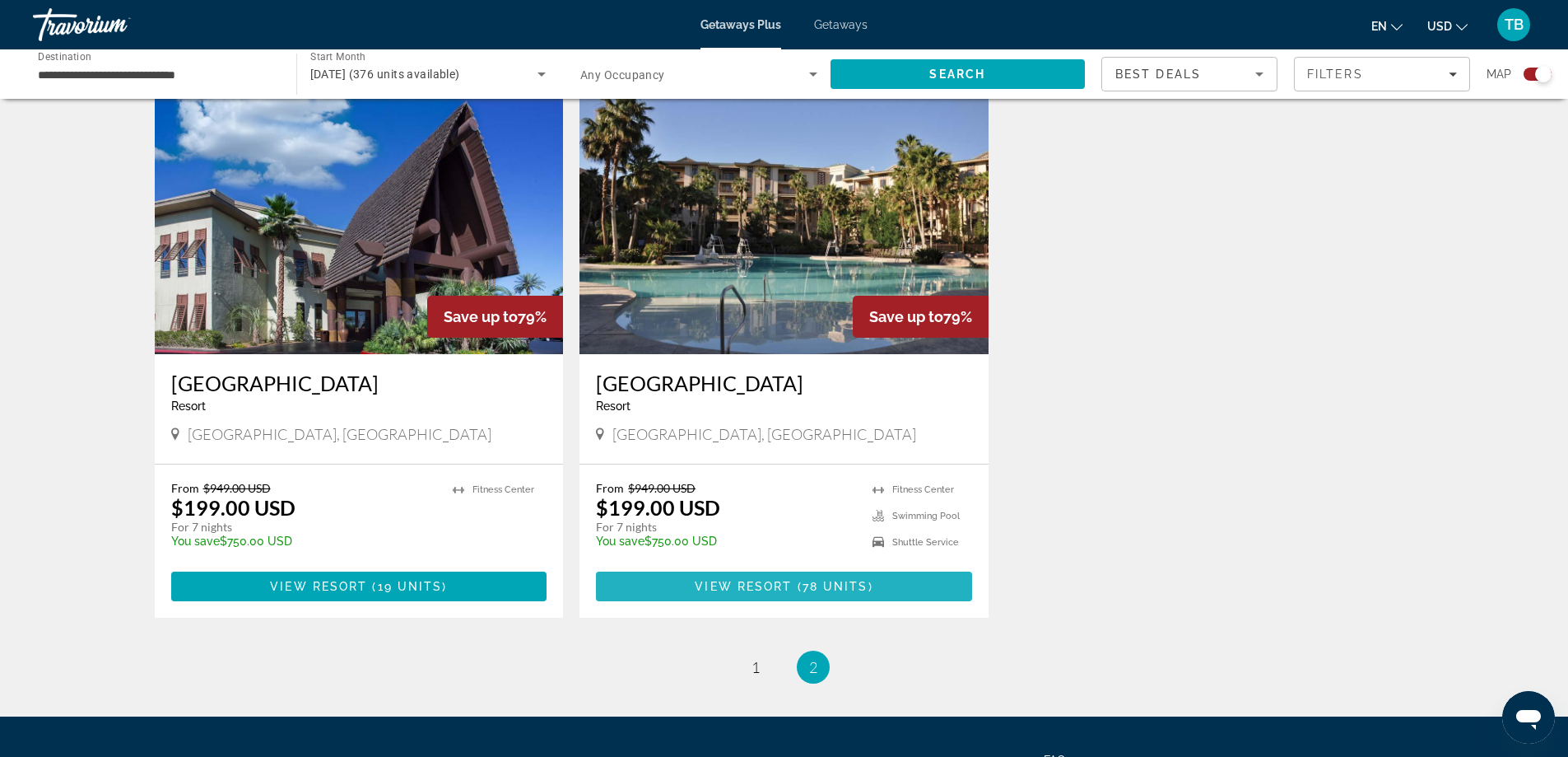
click at [781, 578] on span "Main content" at bounding box center [784, 585] width 376 height 39
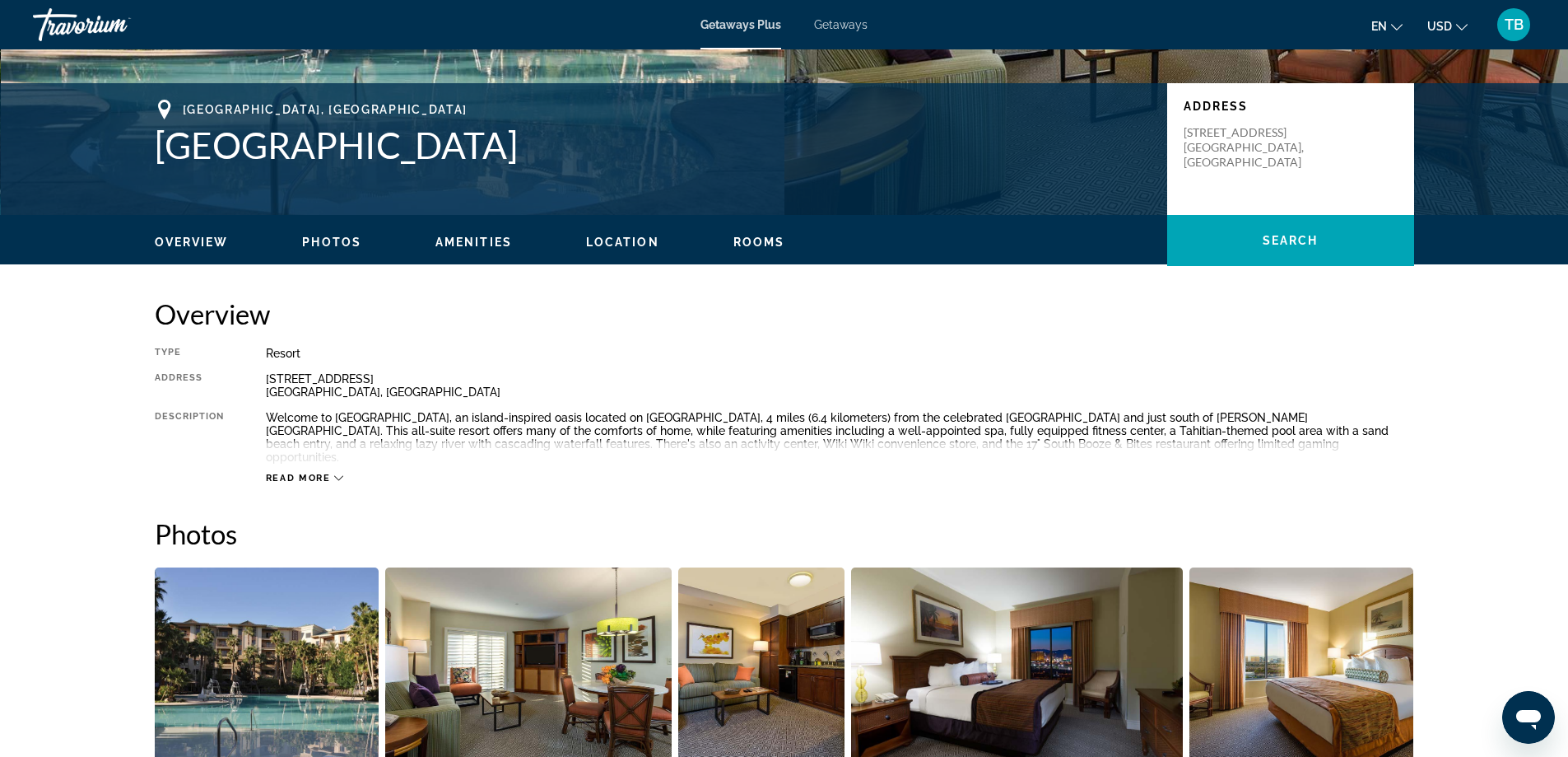
scroll to position [329, 0]
click at [294, 472] on span "Read more" at bounding box center [298, 477] width 65 height 11
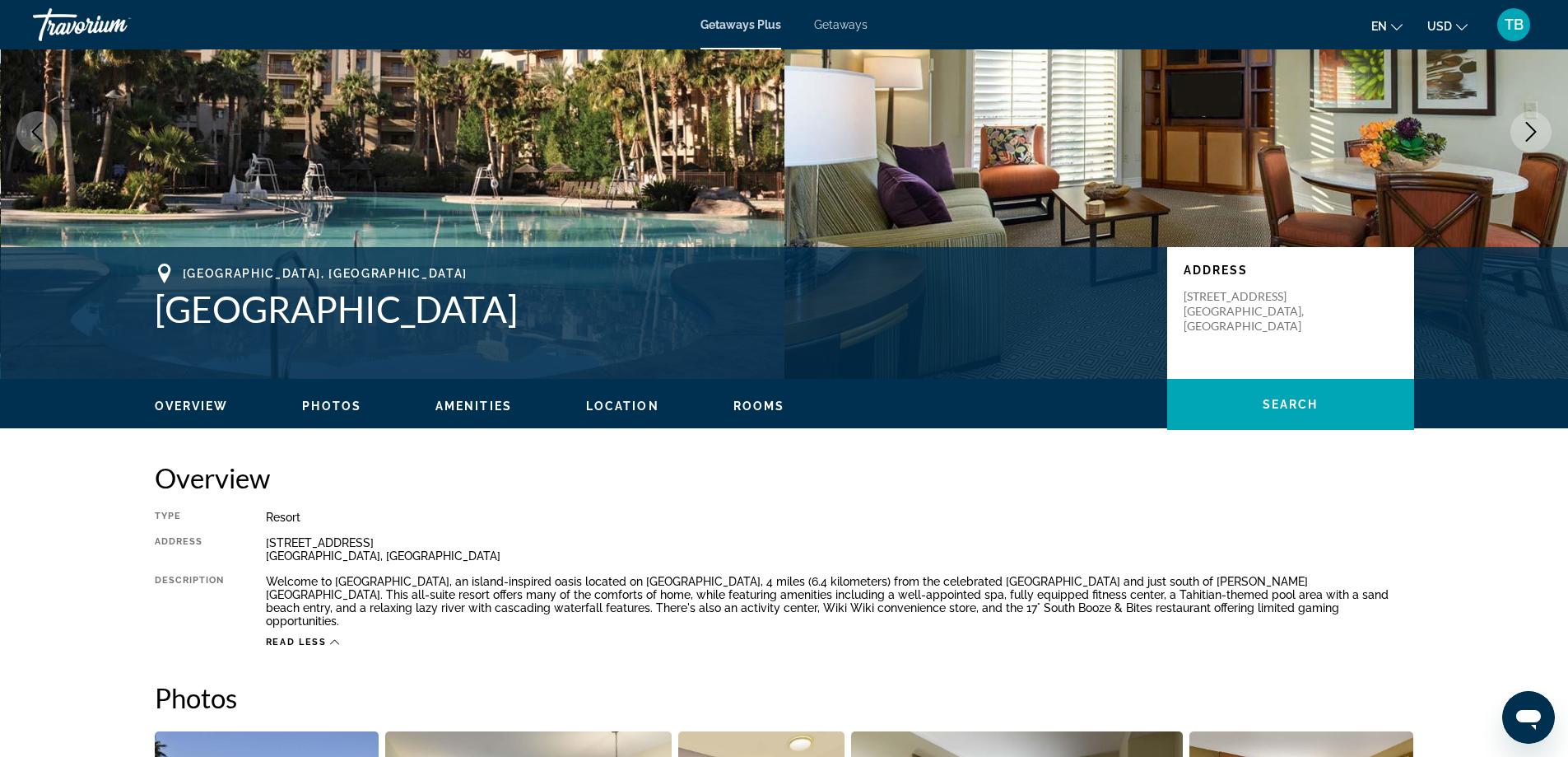
scroll to position [0, 0]
